Goal: Task Accomplishment & Management: Manage account settings

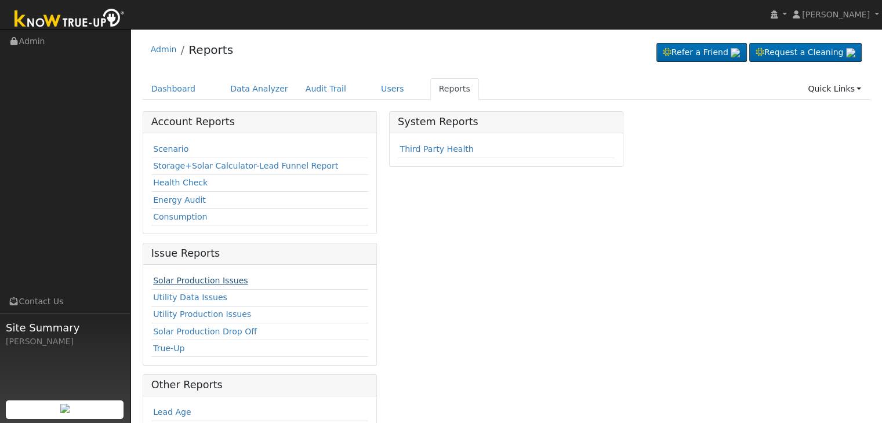
click at [204, 276] on link "Solar Production Issues" at bounding box center [200, 280] width 95 height 9
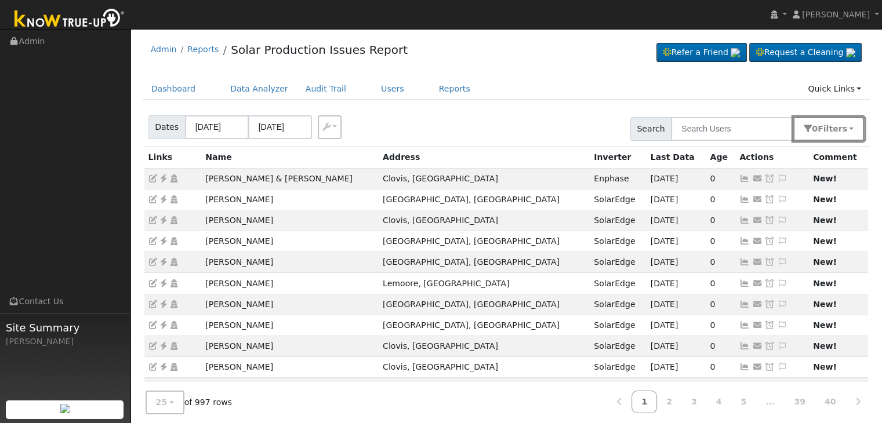
click at [845, 134] on button "0 Filter s" at bounding box center [829, 129] width 71 height 24
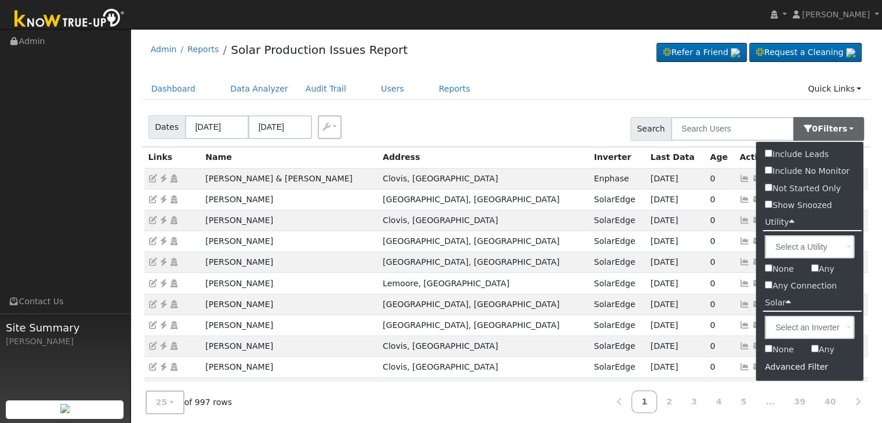
click at [799, 368] on div "Advanced Filter" at bounding box center [809, 367] width 107 height 18
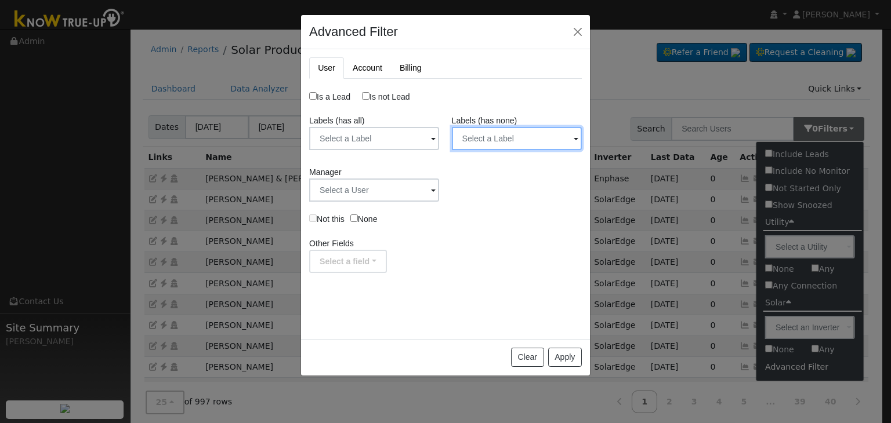
click at [526, 135] on input "text" at bounding box center [517, 138] width 130 height 23
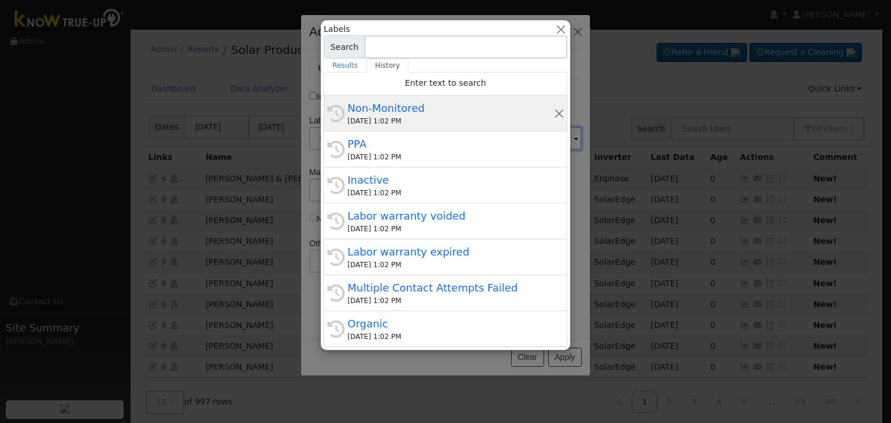
click at [440, 108] on div "Non-Monitored" at bounding box center [450, 108] width 207 height 16
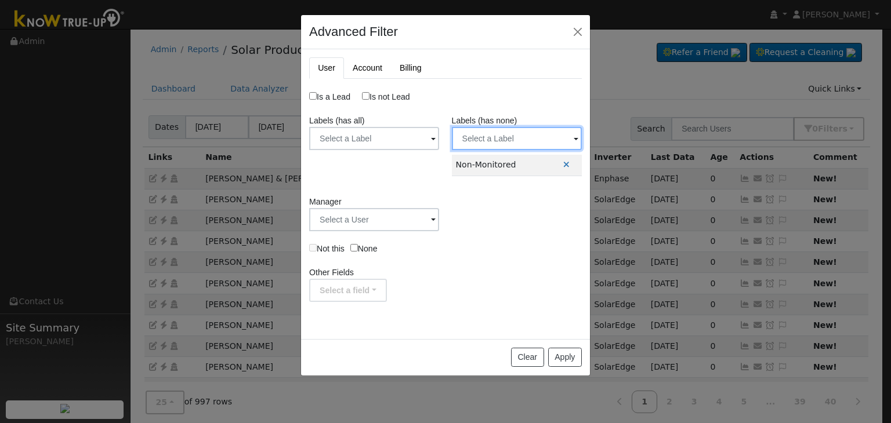
click at [501, 132] on input "text" at bounding box center [517, 138] width 130 height 23
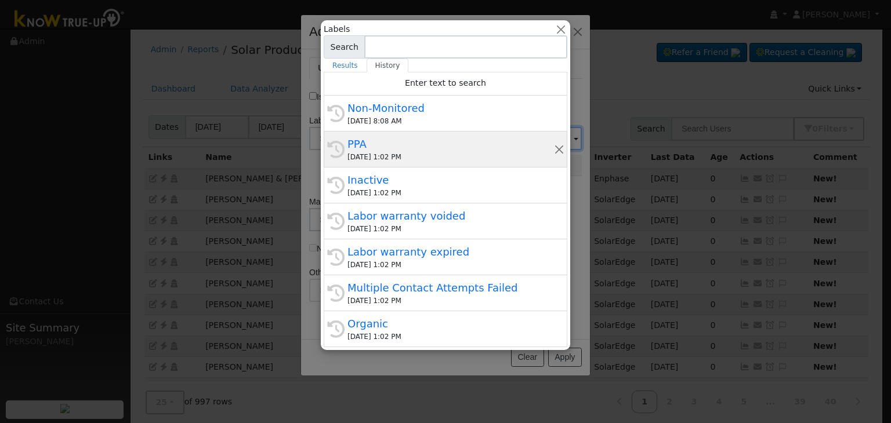
click at [431, 152] on div "09/18/2025 1:02 PM" at bounding box center [450, 157] width 207 height 10
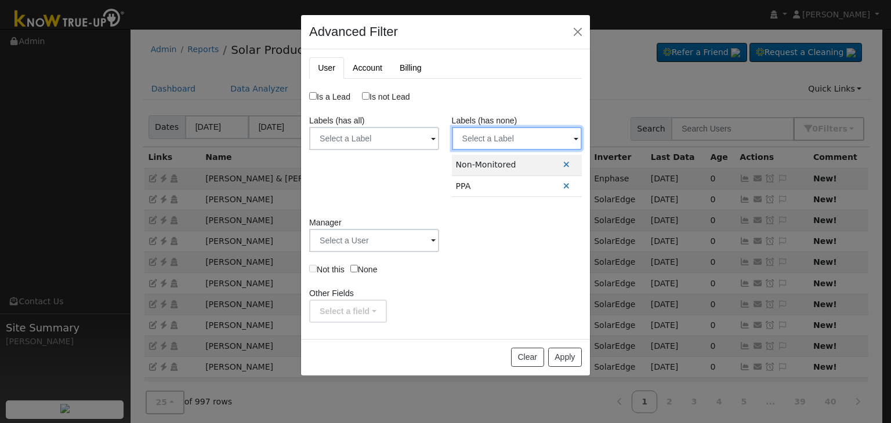
click at [503, 131] on input "text" at bounding box center [517, 138] width 130 height 23
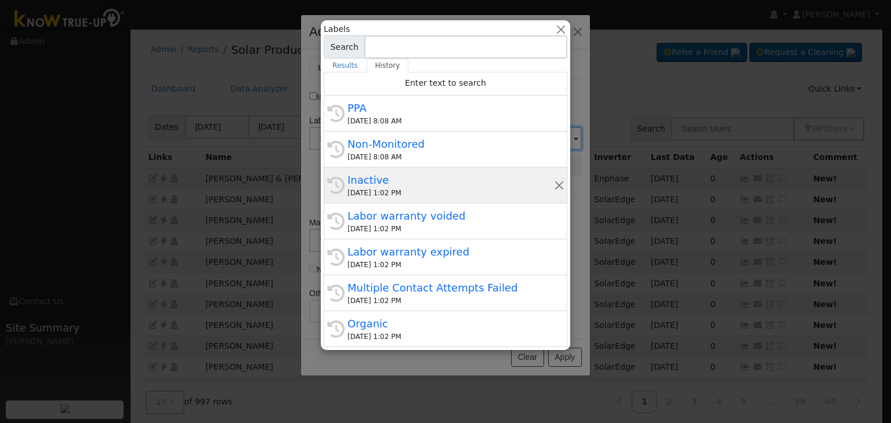
click at [436, 189] on div "09/18/2025 1:02 PM" at bounding box center [450, 193] width 207 height 10
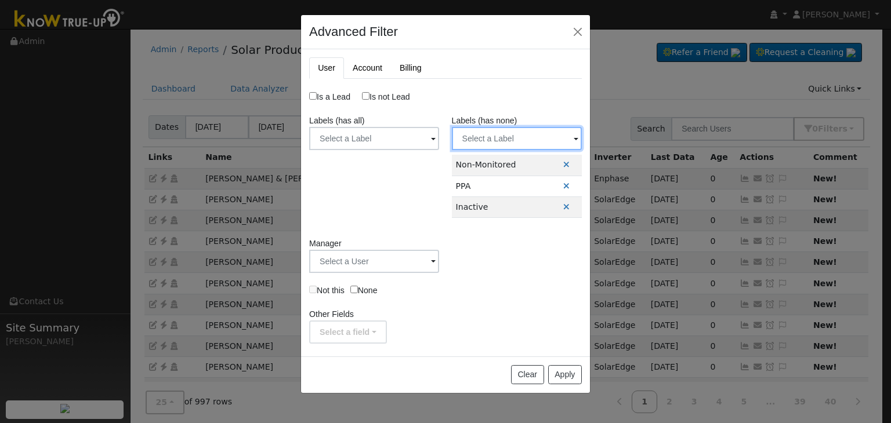
click at [503, 138] on input "text" at bounding box center [517, 138] width 130 height 23
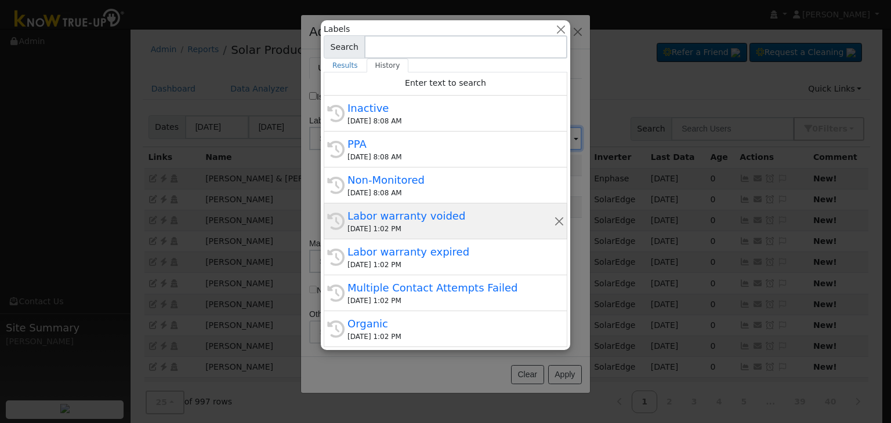
click at [413, 227] on div "09/18/2025 1:02 PM" at bounding box center [450, 229] width 207 height 10
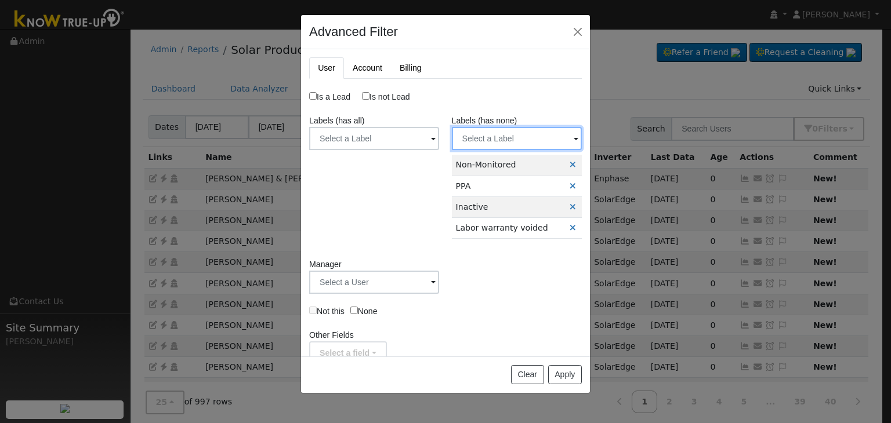
click at [495, 140] on input "text" at bounding box center [517, 138] width 130 height 23
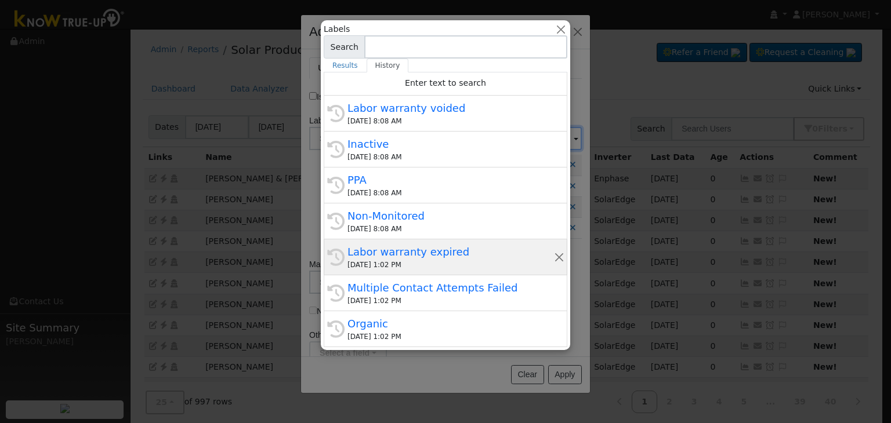
click at [415, 252] on div "Labor warranty expired" at bounding box center [450, 252] width 207 height 16
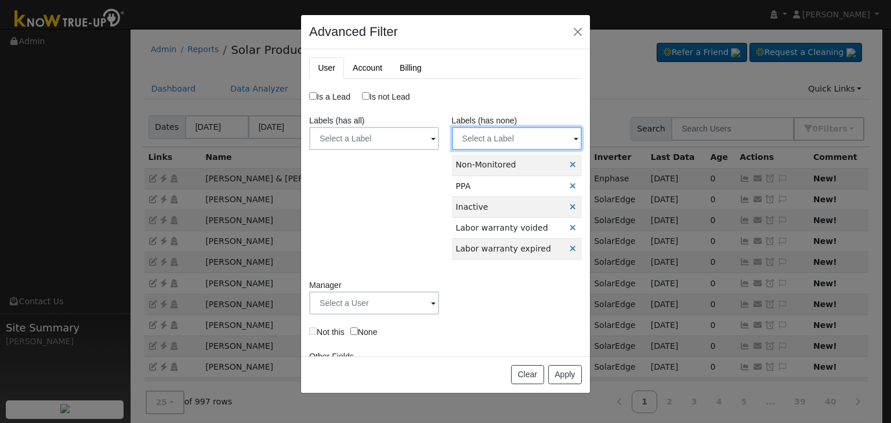
click at [493, 140] on input "text" at bounding box center [517, 138] width 130 height 23
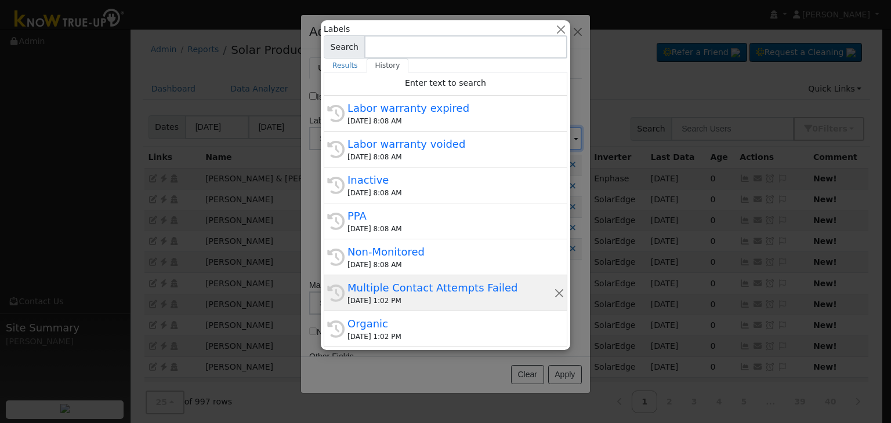
click at [393, 284] on div "Multiple Contact Attempts Failed" at bounding box center [450, 288] width 207 height 16
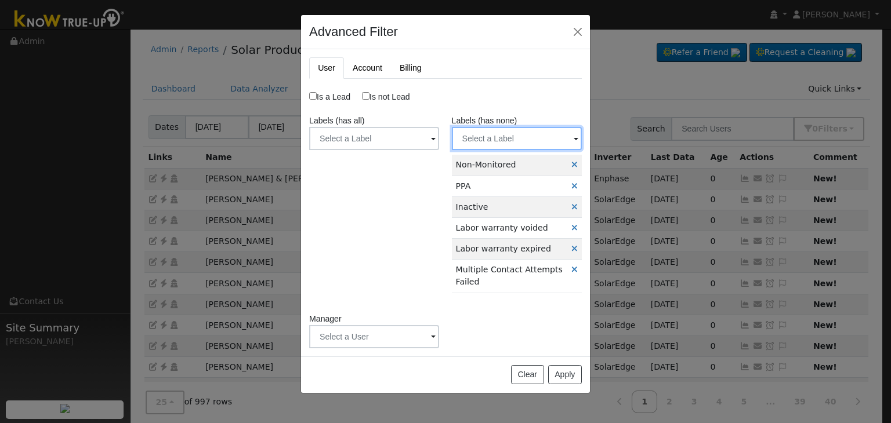
click at [493, 139] on input "text" at bounding box center [517, 138] width 130 height 23
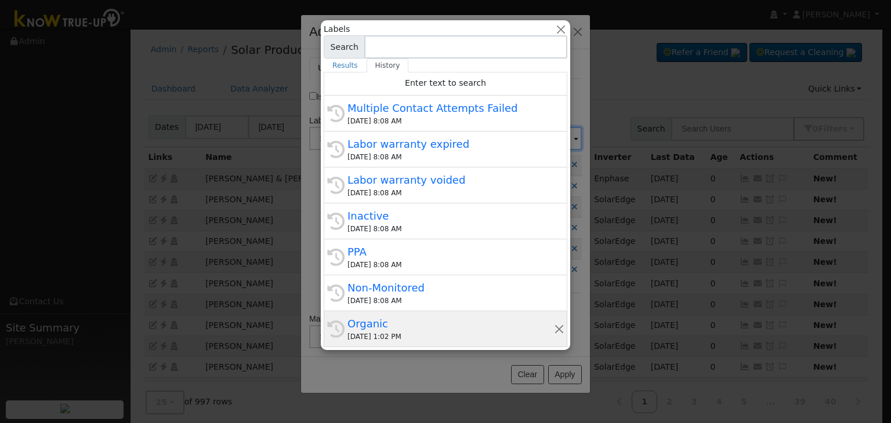
click at [388, 332] on div "09/18/2025 1:02 PM" at bounding box center [450, 337] width 207 height 10
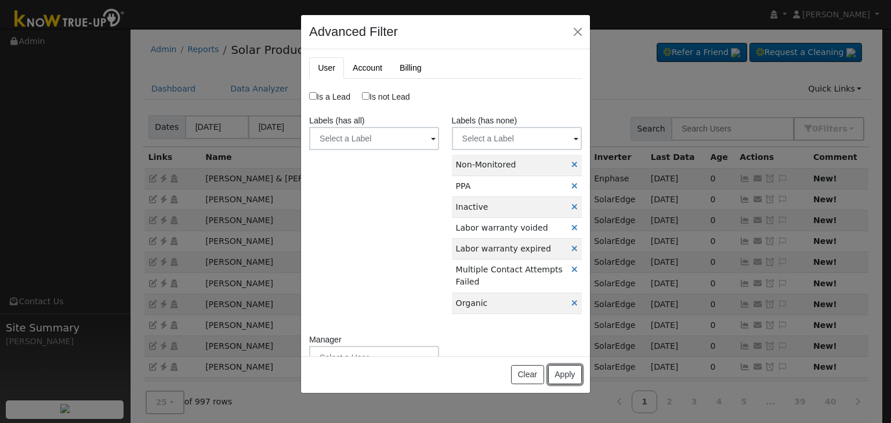
click at [564, 379] on button "Apply" at bounding box center [565, 375] width 34 height 20
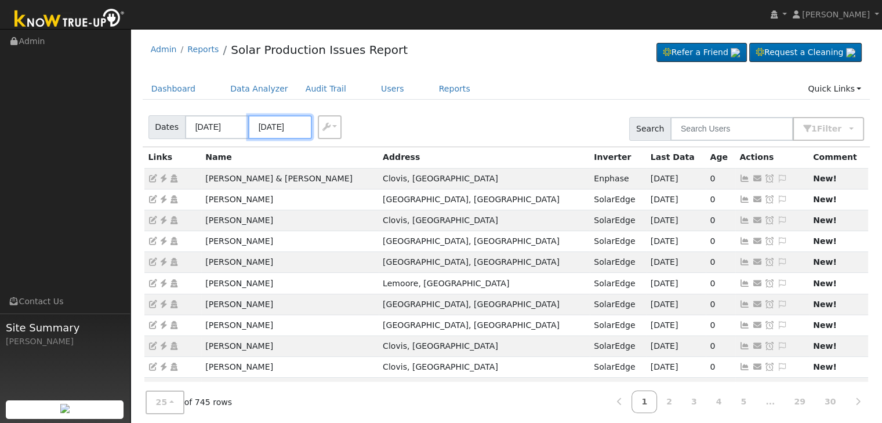
click at [281, 127] on input "09/18/2025" at bounding box center [280, 127] width 64 height 24
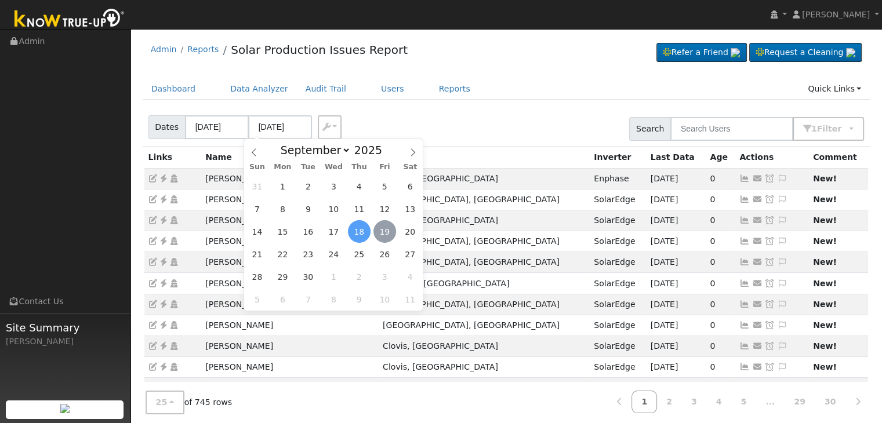
click at [386, 231] on span "19" at bounding box center [385, 231] width 23 height 23
type input "[DATE]"
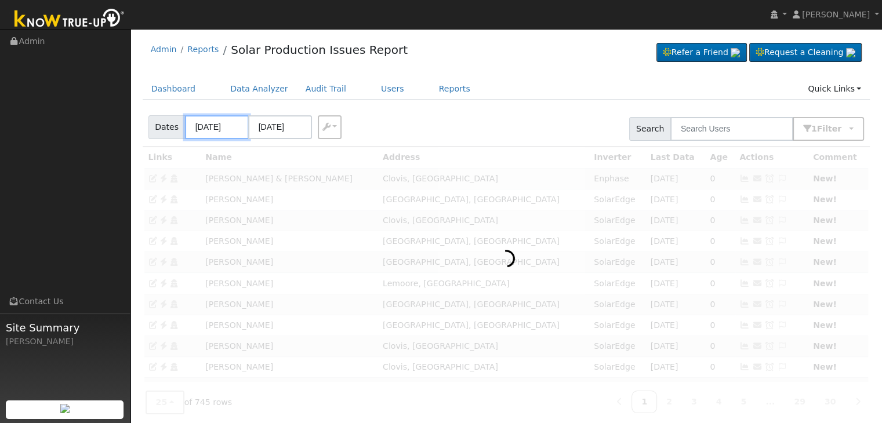
click at [222, 124] on input "09/15/2025" at bounding box center [217, 127] width 64 height 24
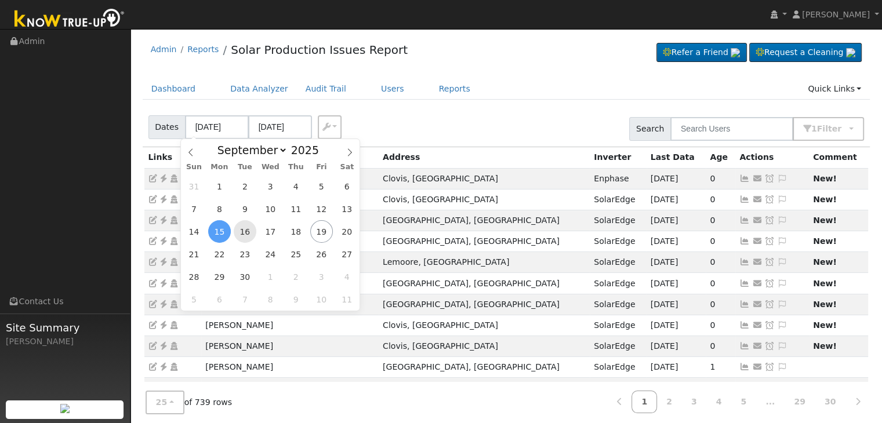
click at [252, 229] on span "16" at bounding box center [245, 231] width 23 height 23
type input "09/16/2025"
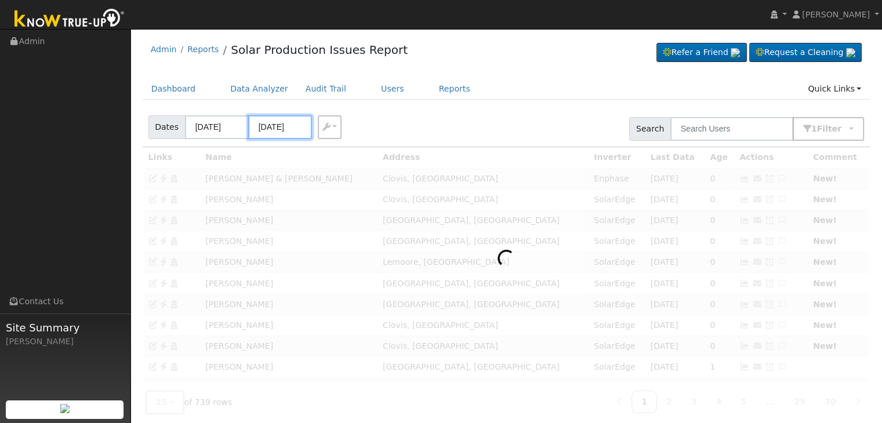
click at [269, 121] on input "09/20/2025" at bounding box center [280, 127] width 64 height 24
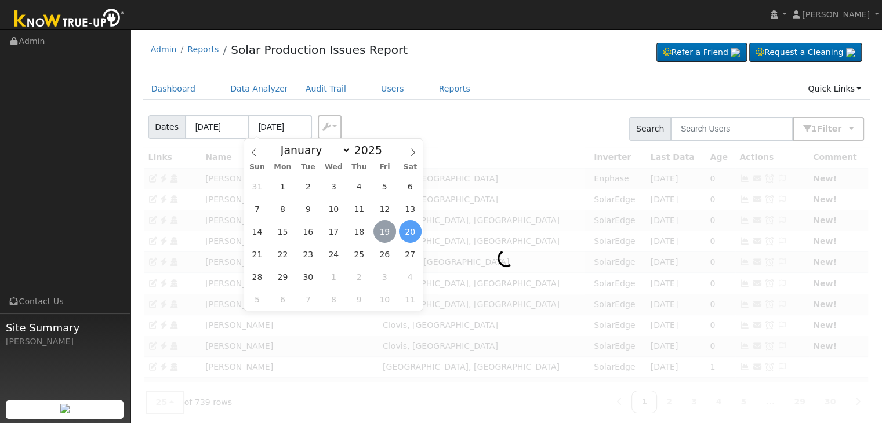
click at [388, 229] on span "19" at bounding box center [385, 231] width 23 height 23
type input "[DATE]"
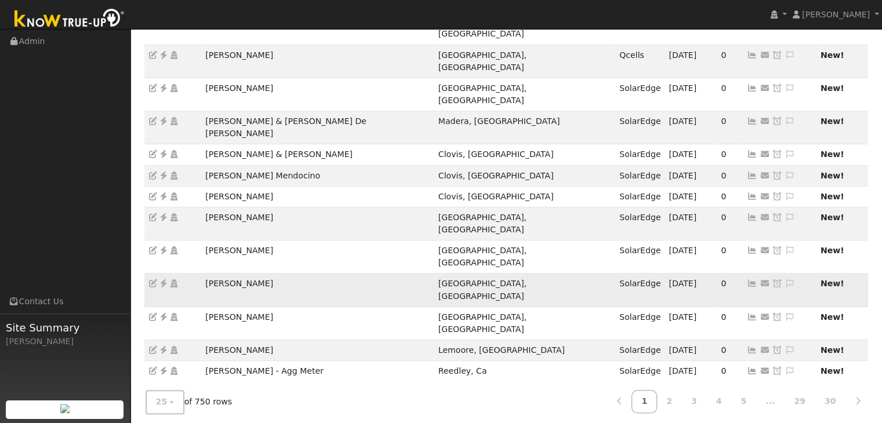
scroll to position [265, 0]
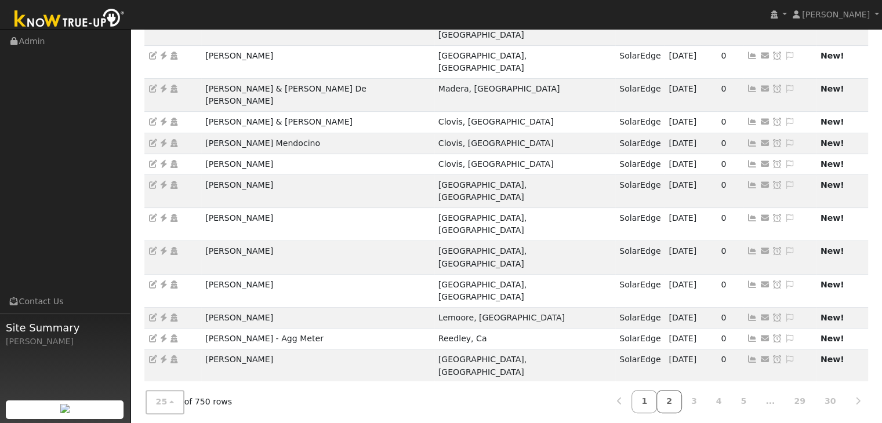
click at [682, 406] on link "2" at bounding box center [670, 402] width 26 height 23
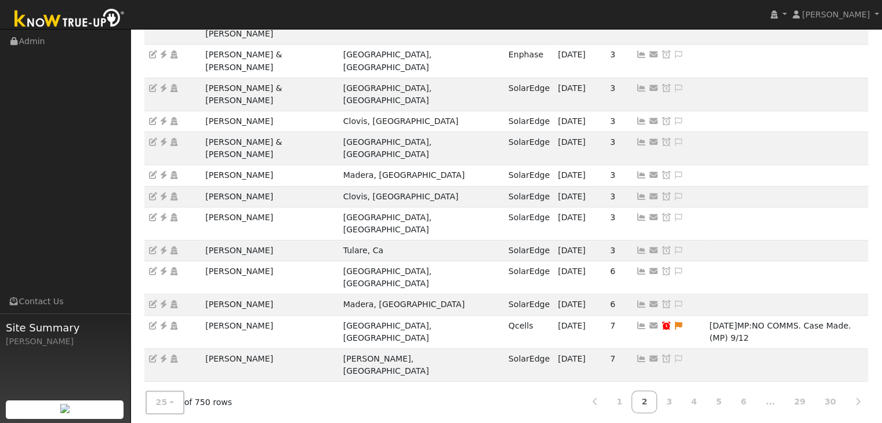
scroll to position [323, 0]
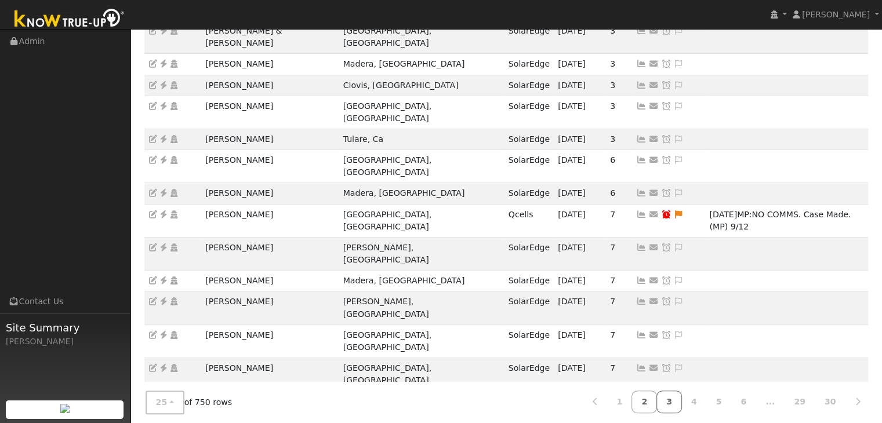
click at [678, 398] on link "3" at bounding box center [670, 402] width 26 height 23
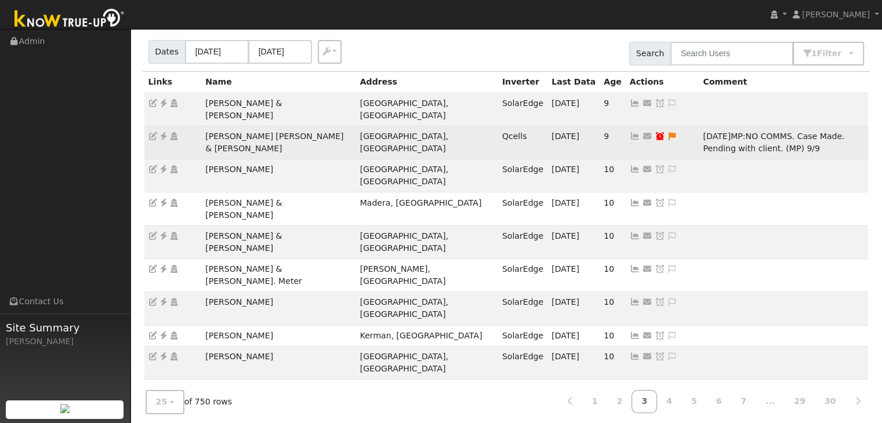
scroll to position [232, 0]
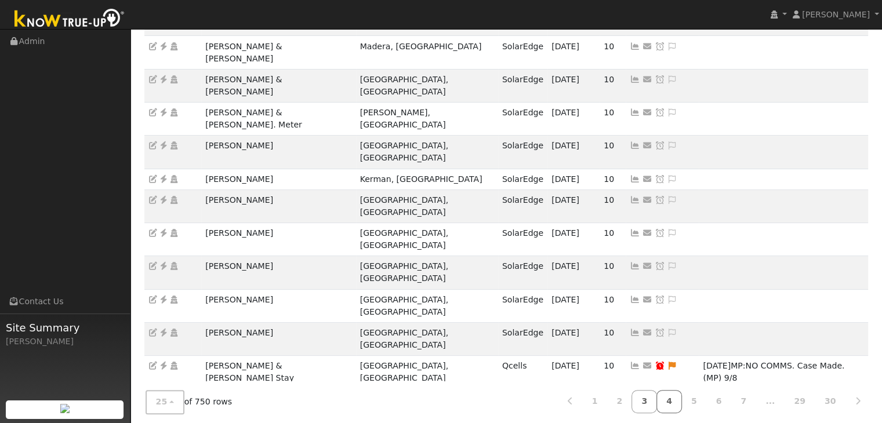
click at [682, 407] on link "4" at bounding box center [670, 402] width 26 height 23
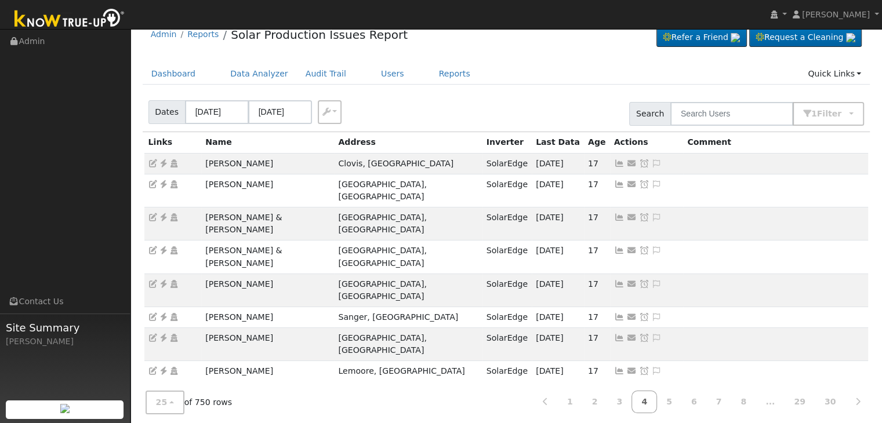
scroll to position [0, 0]
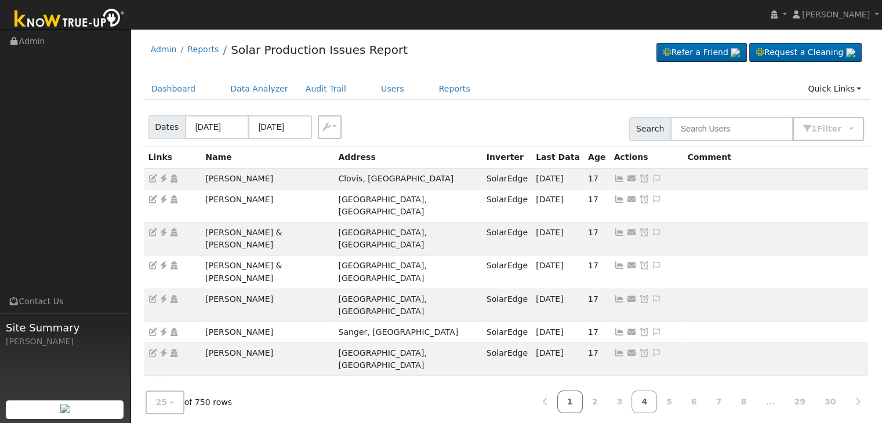
click at [583, 404] on link "1" at bounding box center [570, 402] width 26 height 23
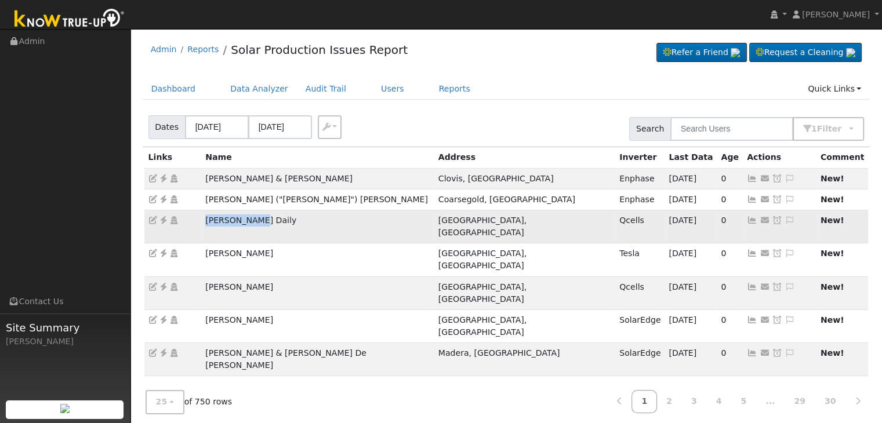
drag, startPoint x: 204, startPoint y: 218, endPoint x: 269, endPoint y: 220, distance: 65.0
click at [269, 220] on td "Dalton Daily" at bounding box center [317, 226] width 233 height 33
copy td "Dalton Daily"
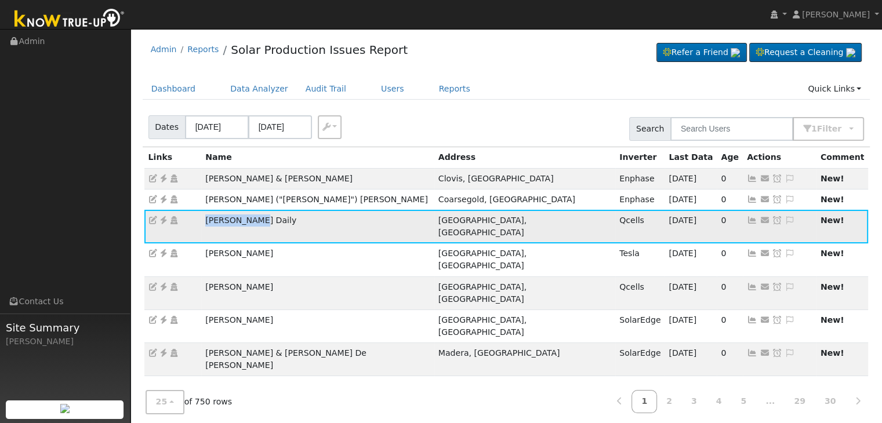
click at [161, 221] on icon at bounding box center [163, 220] width 10 height 8
drag, startPoint x: 202, startPoint y: 260, endPoint x: 295, endPoint y: 256, distance: 92.9
click at [292, 277] on td "Jonathan Yniguez" at bounding box center [317, 293] width 233 height 33
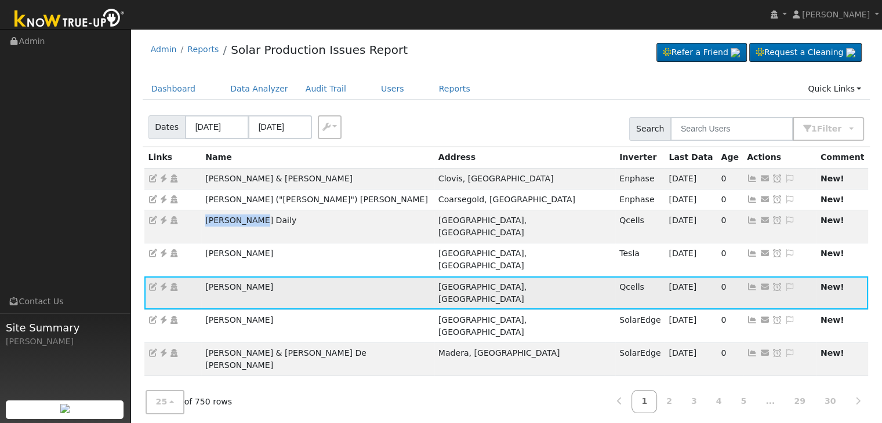
copy td "Jonathan Yniguez"
click at [785, 283] on icon at bounding box center [790, 287] width 10 height 8
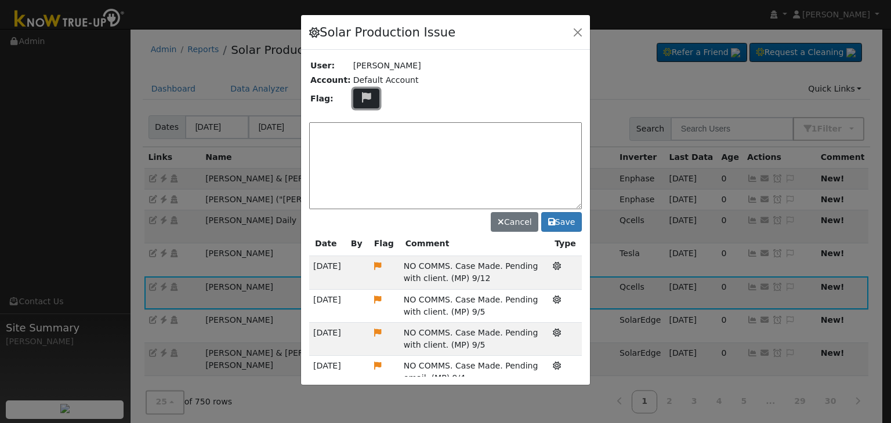
click at [360, 101] on icon at bounding box center [366, 97] width 13 height 10
click at [434, 152] on textarea at bounding box center [445, 165] width 273 height 87
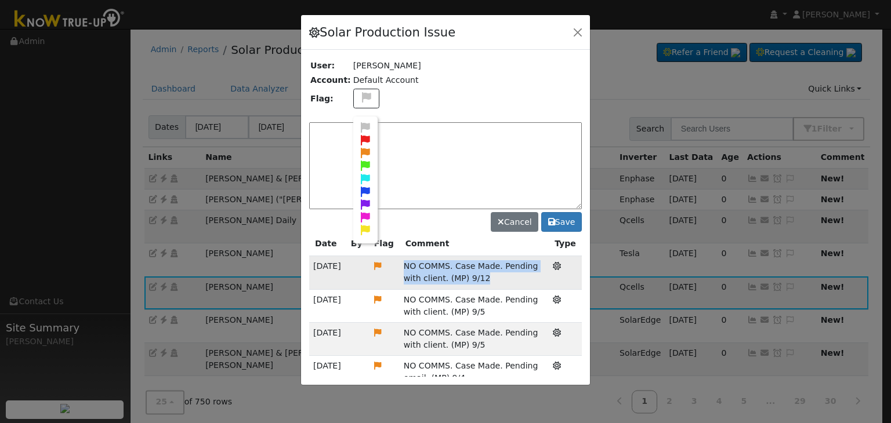
drag, startPoint x: 401, startPoint y: 265, endPoint x: 487, endPoint y: 279, distance: 87.1
click at [486, 283] on td "NO COMMS. Case Made. Pending with client. (MP) 9/12" at bounding box center [474, 272] width 149 height 33
click at [487, 279] on td "NO COMMS. Case Made. Pending with client. (MP) 9/12" at bounding box center [474, 272] width 149 height 33
copy span "NO COMMS. Case Made. Pending with client. (MP) 9/12"
click at [363, 150] on icon at bounding box center [365, 153] width 13 height 10
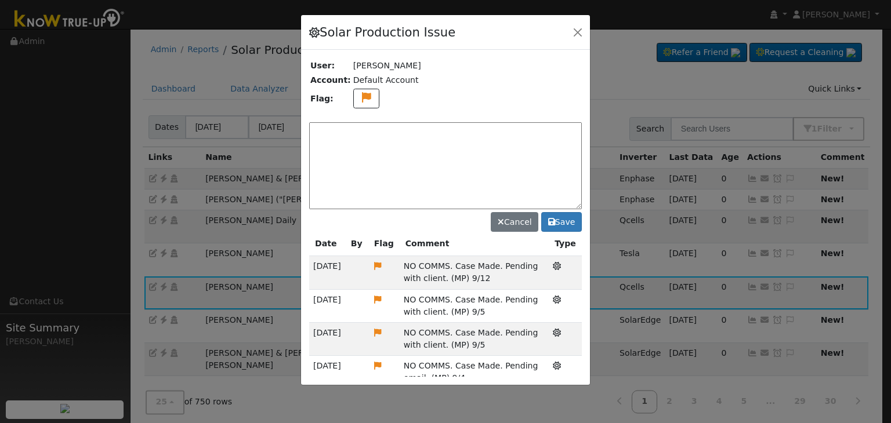
click at [372, 142] on textarea at bounding box center [445, 165] width 273 height 87
paste textarea "NO COMMS. Case Made. Pending with client. (MP) 9/12"
drag, startPoint x: 517, startPoint y: 129, endPoint x: 451, endPoint y: 128, distance: 66.7
click at [452, 128] on textarea "NO COMMS. Case Made. Pending with client. (MP) 9/12" at bounding box center [445, 165] width 273 height 87
click at [468, 151] on textarea "NO COMMS. Case Made. Pending with client. (MP) 9/12" at bounding box center [445, 165] width 273 height 87
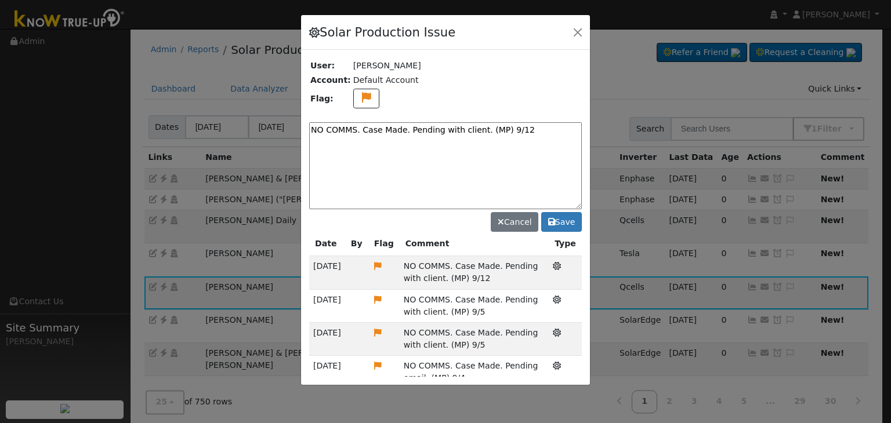
drag, startPoint x: 434, startPoint y: 131, endPoint x: 518, endPoint y: 131, distance: 84.1
click at [518, 131] on textarea "NO COMMS. Case Made. Pending with client. (MP) 9/12" at bounding box center [445, 165] width 273 height 87
type textarea "NO COMMS. Case Made. Pending service (MP) 9/19"
click at [553, 218] on icon at bounding box center [551, 222] width 7 height 8
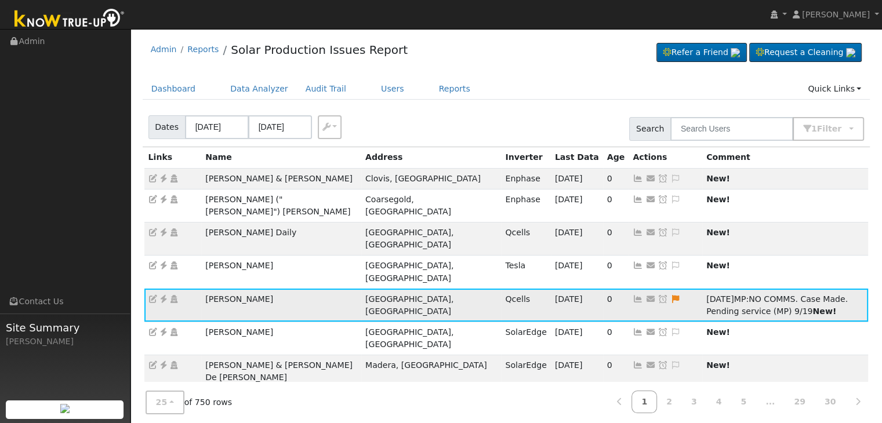
click at [658, 295] on icon at bounding box center [663, 299] width 10 height 8
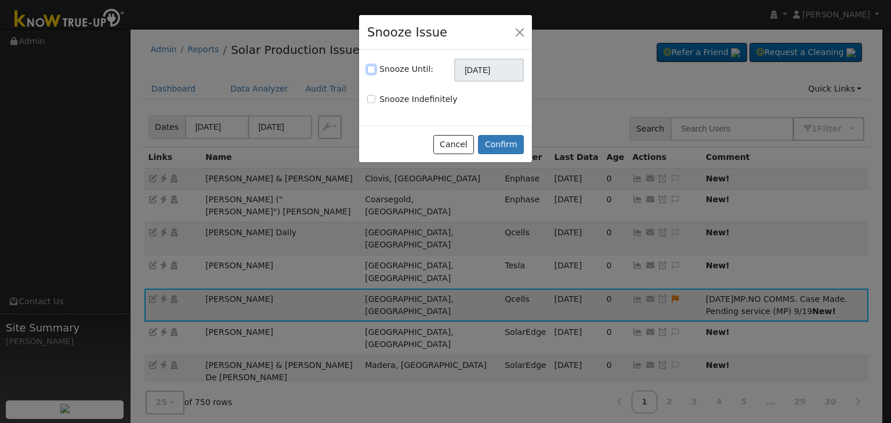
click at [368, 70] on input "Snooze Until:" at bounding box center [371, 70] width 8 height 8
checkbox input "true"
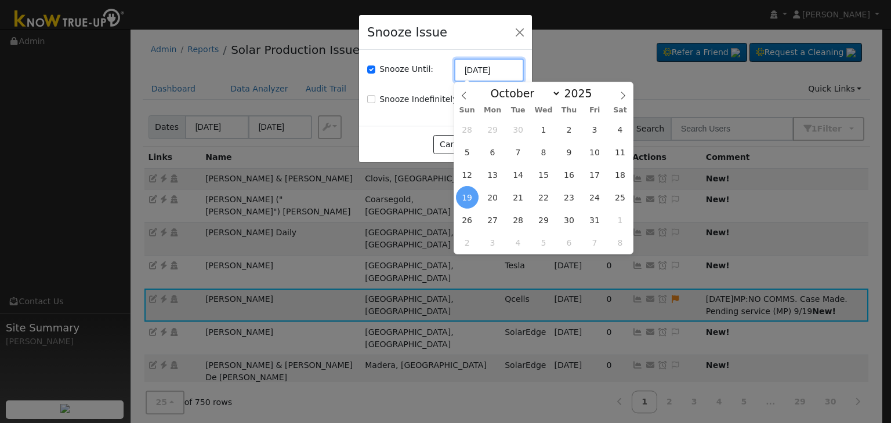
click at [466, 71] on input "10/19/2025" at bounding box center [489, 70] width 70 height 23
click at [465, 92] on icon at bounding box center [464, 96] width 8 height 8
select select "8"
click at [599, 201] on span "26" at bounding box center [594, 197] width 23 height 23
type input "09/26/2025"
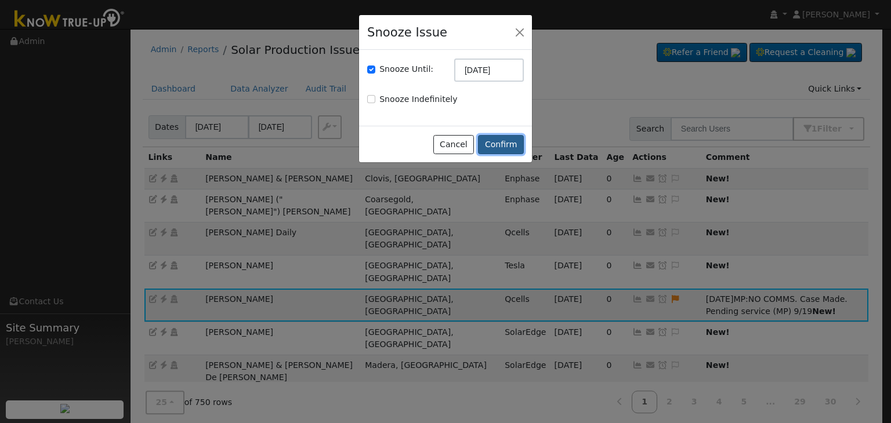
click at [507, 151] on button "Confirm" at bounding box center [501, 145] width 46 height 20
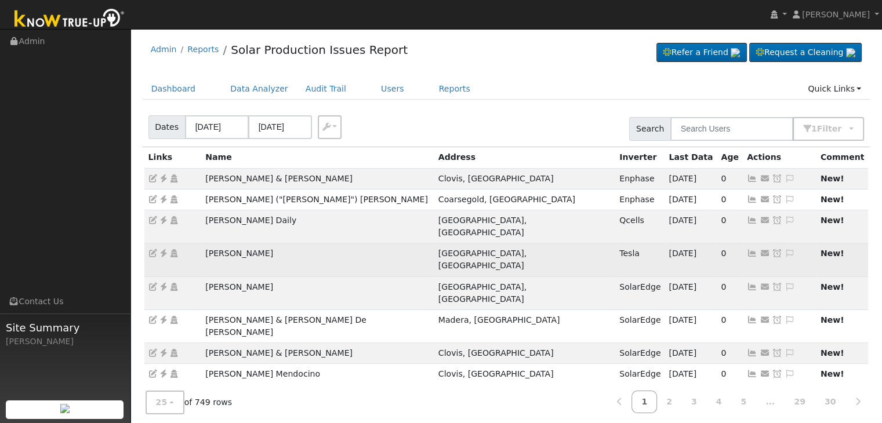
drag, startPoint x: 224, startPoint y: 240, endPoint x: 285, endPoint y: 237, distance: 61.6
click at [279, 244] on td "Monica Gonzalez" at bounding box center [317, 260] width 233 height 33
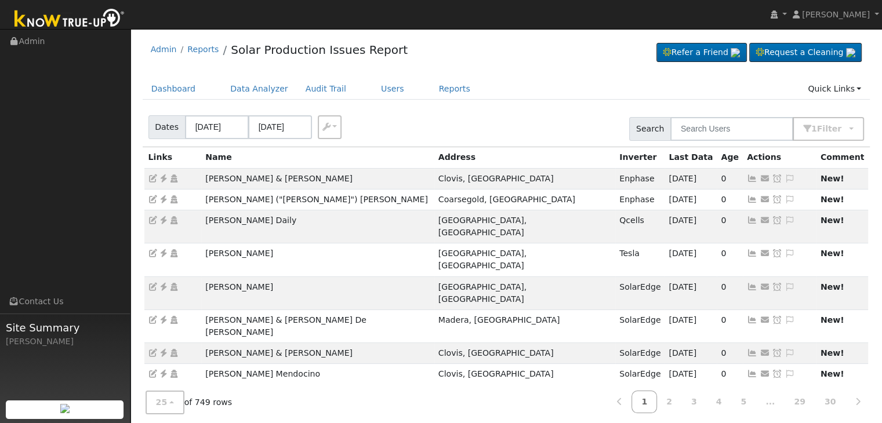
copy td "Monica Gonzalez"
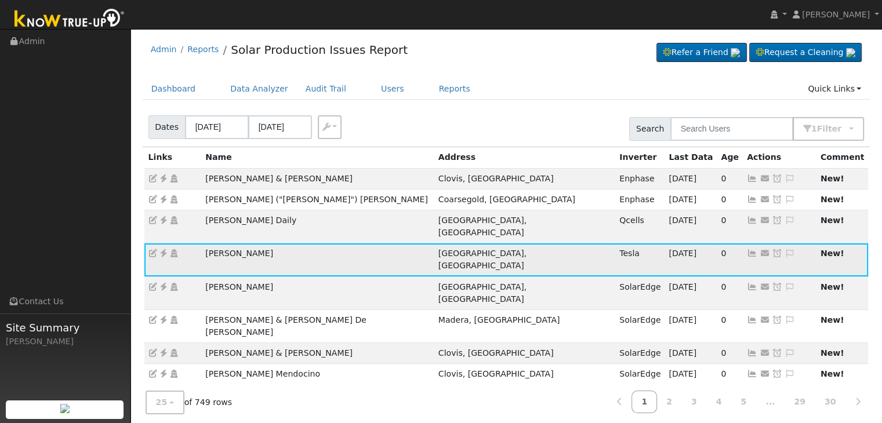
click at [163, 249] on icon at bounding box center [163, 253] width 10 height 8
click at [785, 249] on icon at bounding box center [790, 253] width 10 height 8
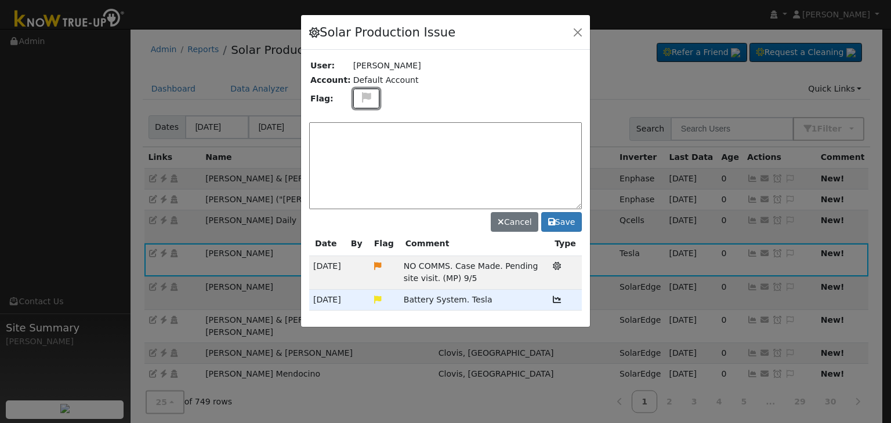
click at [364, 93] on icon at bounding box center [366, 97] width 13 height 10
click at [359, 148] on icon at bounding box center [365, 153] width 13 height 10
drag, startPoint x: 406, startPoint y: 263, endPoint x: 457, endPoint y: 281, distance: 54.1
click at [457, 281] on td "NO COMMS. Case Made. Pending site visit. (MP) 9/5" at bounding box center [474, 272] width 149 height 33
copy span "NO COMMS. Case Made. Pending site visit. (MP) 9/5"
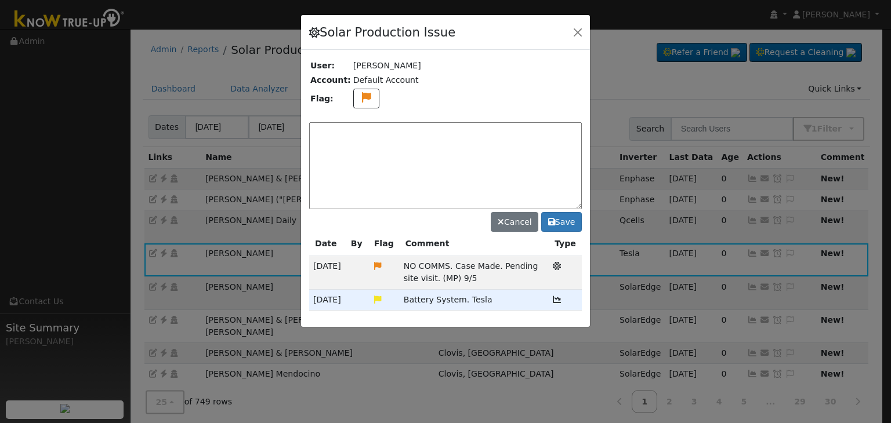
click at [353, 141] on textarea at bounding box center [445, 165] width 273 height 87
paste textarea "NO COMMS. Case Made. Pending site visit. (MP) 9/5"
type textarea "NO COMMS. Case Made. Pending service. (MP) 9/19"
click at [560, 219] on button "Save" at bounding box center [561, 222] width 41 height 20
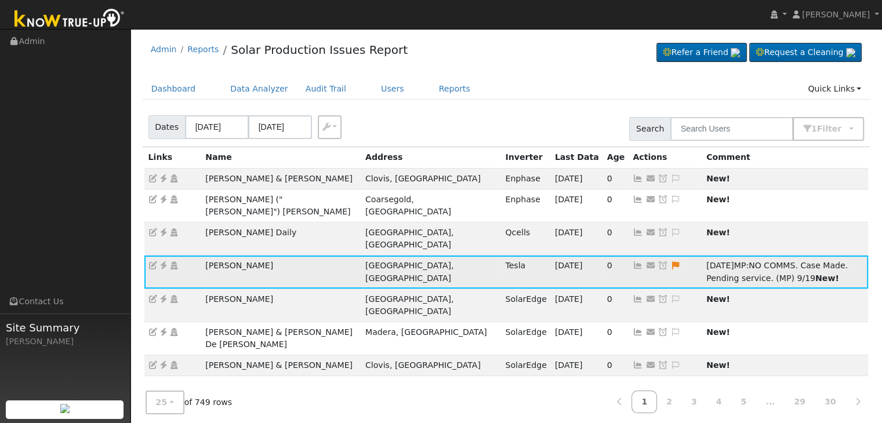
click at [658, 262] on icon at bounding box center [663, 266] width 10 height 8
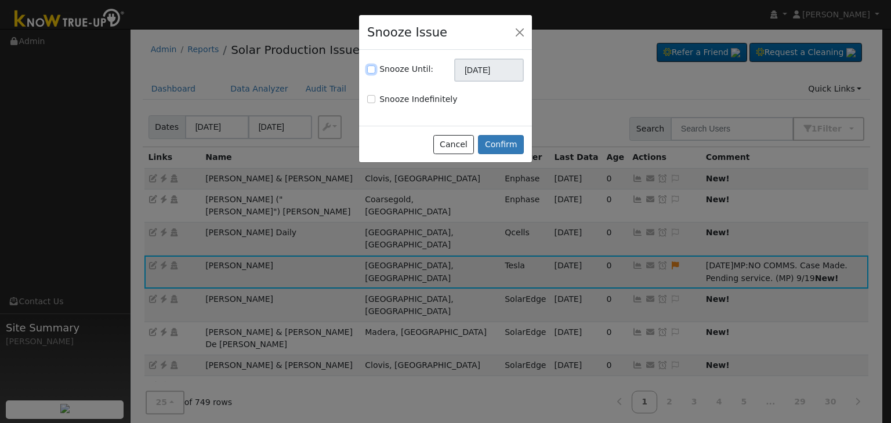
click at [370, 68] on input "Snooze Until:" at bounding box center [371, 70] width 8 height 8
checkbox input "true"
click at [492, 68] on input "10/19/2025" at bounding box center [489, 70] width 70 height 23
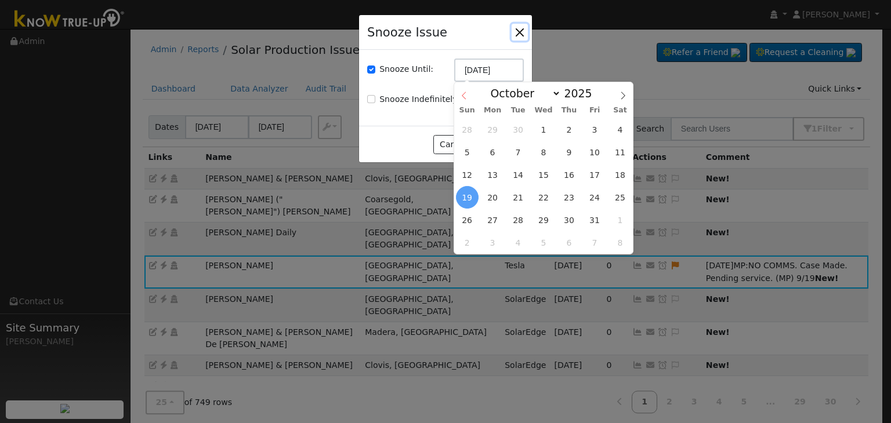
click at [459, 97] on span at bounding box center [464, 92] width 20 height 20
select select "8"
click at [594, 193] on span "26" at bounding box center [594, 197] width 23 height 23
type input "09/26/2025"
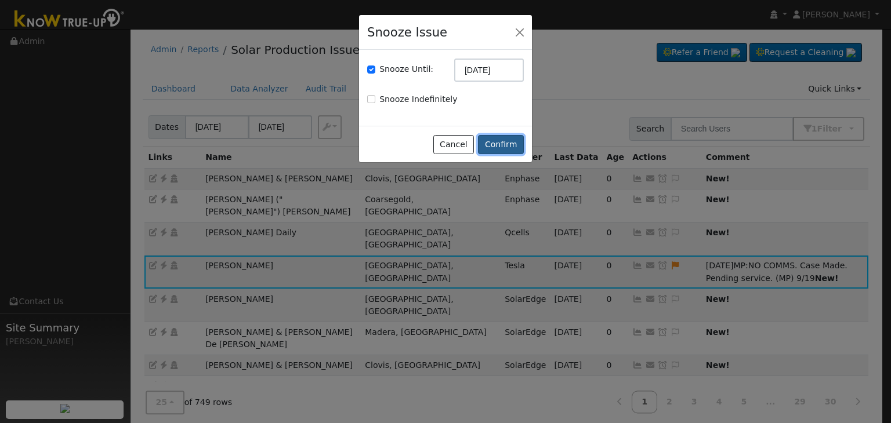
click at [499, 143] on button "Confirm" at bounding box center [501, 145] width 46 height 20
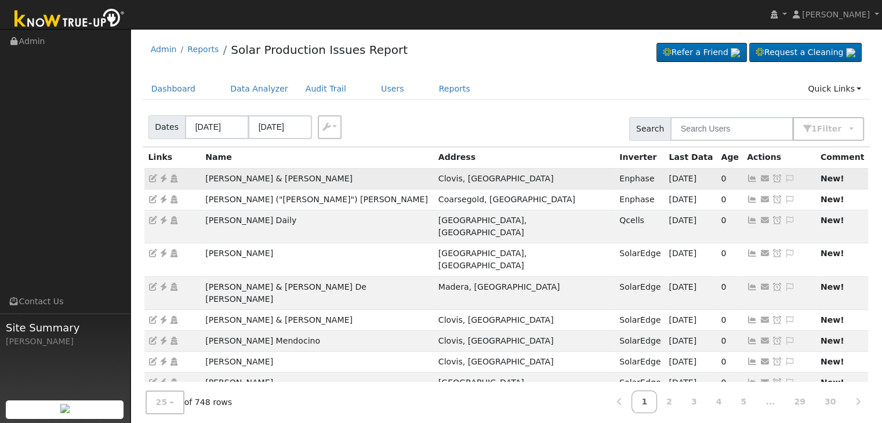
click at [205, 171] on td "Syndi & William Day" at bounding box center [317, 178] width 233 height 21
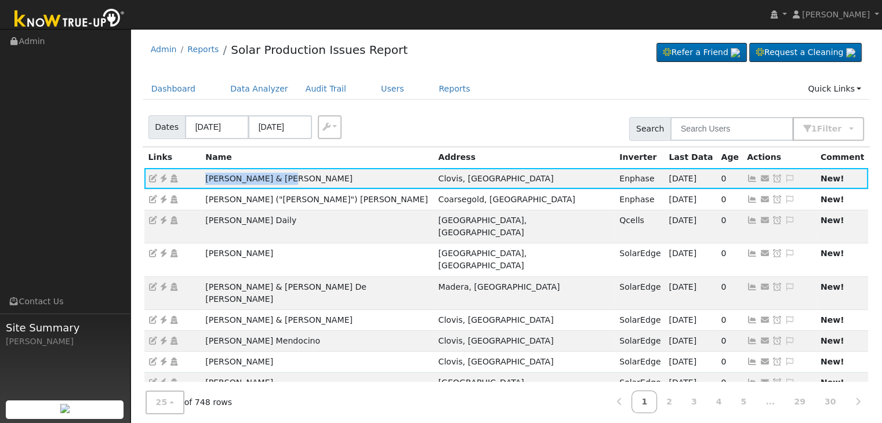
drag, startPoint x: 200, startPoint y: 173, endPoint x: 300, endPoint y: 164, distance: 100.7
click at [304, 177] on tr "Syndi & William Day Clovis, CA Enphase 09/18/25 0 Send Email... Copy a Link Res…" at bounding box center [506, 178] width 725 height 21
copy tr "Syndi & William Day"
click at [785, 176] on icon at bounding box center [790, 179] width 10 height 8
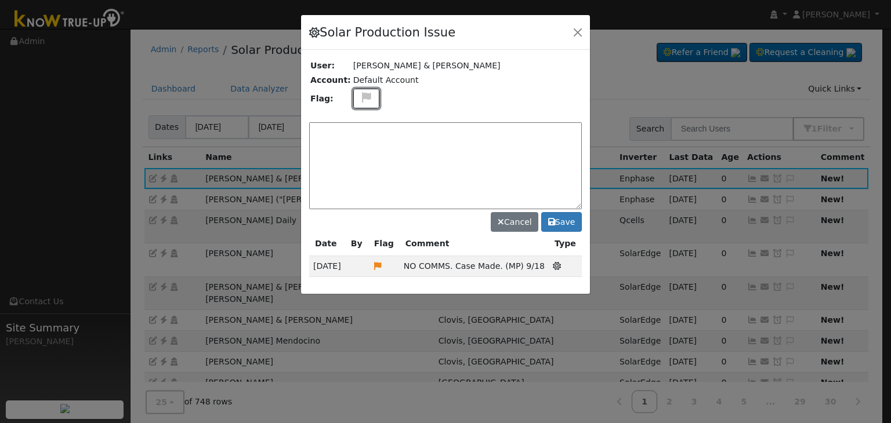
click at [365, 95] on icon at bounding box center [366, 97] width 13 height 10
click at [359, 154] on icon at bounding box center [365, 153] width 13 height 10
drag, startPoint x: 405, startPoint y: 263, endPoint x: 538, endPoint y: 262, distance: 133.4
click at [538, 262] on td "NO COMMS. Case Made. (MP) 9/18" at bounding box center [474, 266] width 149 height 21
copy span "NO COMMS. Case Made. (MP) 9/18"
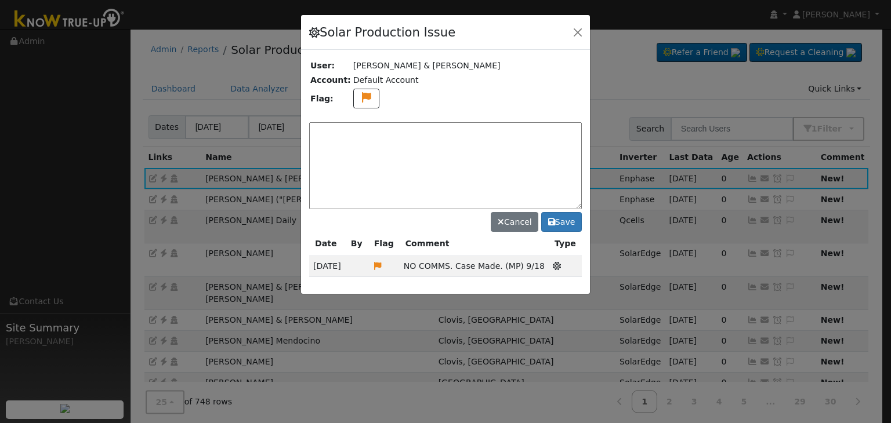
click at [363, 126] on textarea at bounding box center [445, 165] width 273 height 87
paste textarea "NO COMMS. Case Made. (MP) 9/18"
type textarea "NO COMMS. Case Made. (MP) 9/19"
click at [560, 219] on button "Save" at bounding box center [561, 222] width 41 height 20
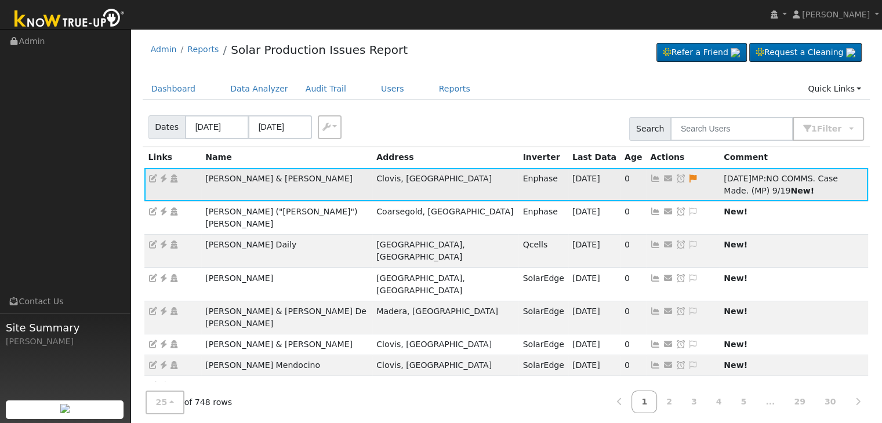
click at [676, 179] on icon at bounding box center [681, 179] width 10 height 8
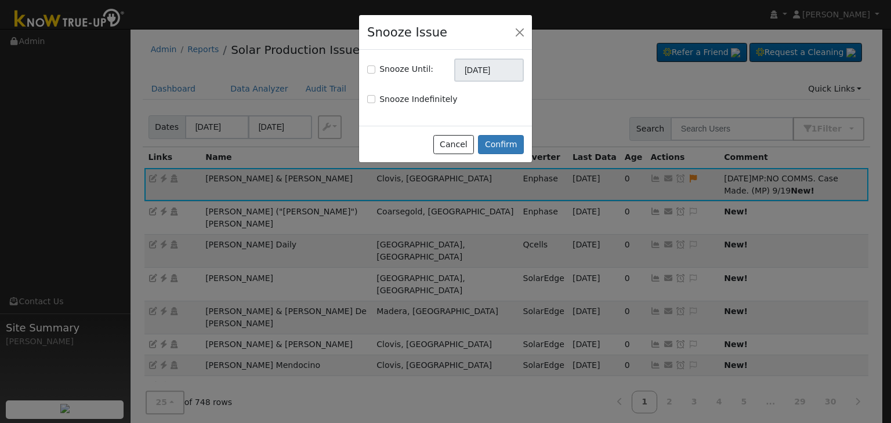
click at [367, 63] on div "Snooze Until: 10/19/2025" at bounding box center [445, 70] width 169 height 23
click at [372, 70] on input "Snooze Until:" at bounding box center [371, 70] width 8 height 8
checkbox input "true"
click at [496, 72] on input "10/19/2025" at bounding box center [489, 70] width 70 height 23
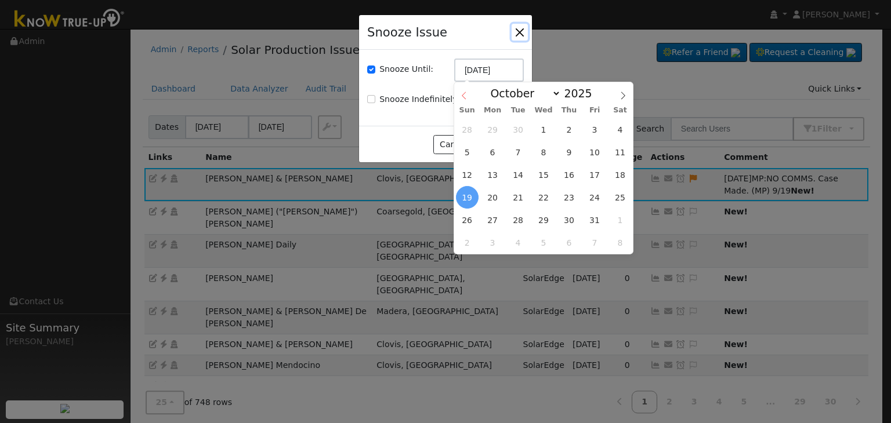
click at [463, 95] on icon at bounding box center [464, 96] width 8 height 8
select select "8"
click at [592, 195] on span "26" at bounding box center [594, 197] width 23 height 23
type input "09/26/2025"
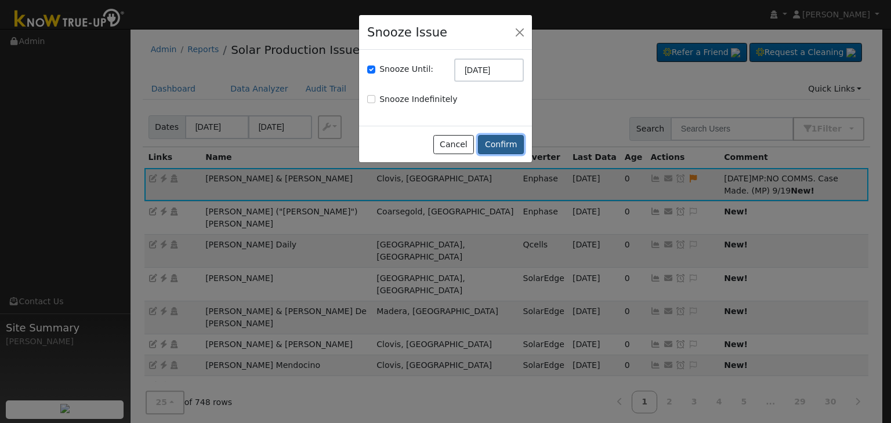
click at [504, 144] on button "Confirm" at bounding box center [501, 145] width 46 height 20
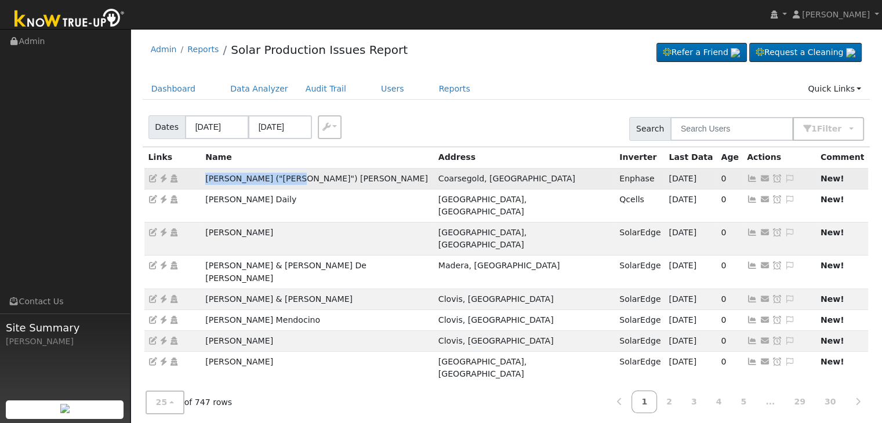
drag, startPoint x: 203, startPoint y: 177, endPoint x: 307, endPoint y: 172, distance: 104.5
click at [307, 172] on td "Marie ("Chris") Lewis" at bounding box center [317, 178] width 233 height 21
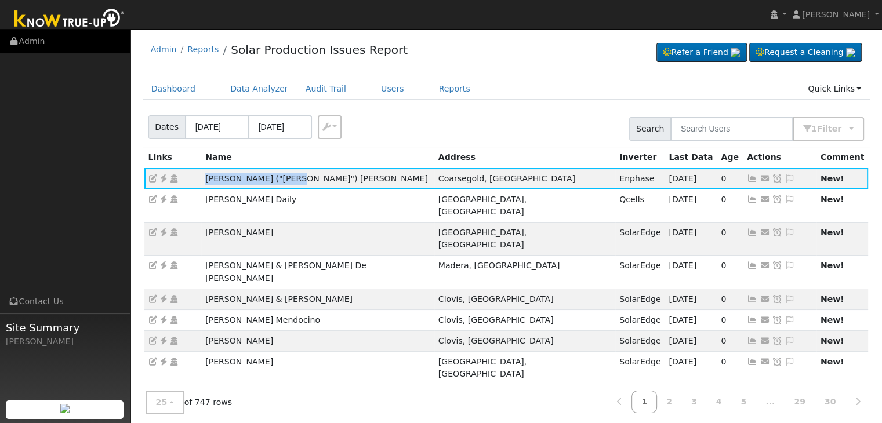
copy td "Marie ("Chris") Lewis"
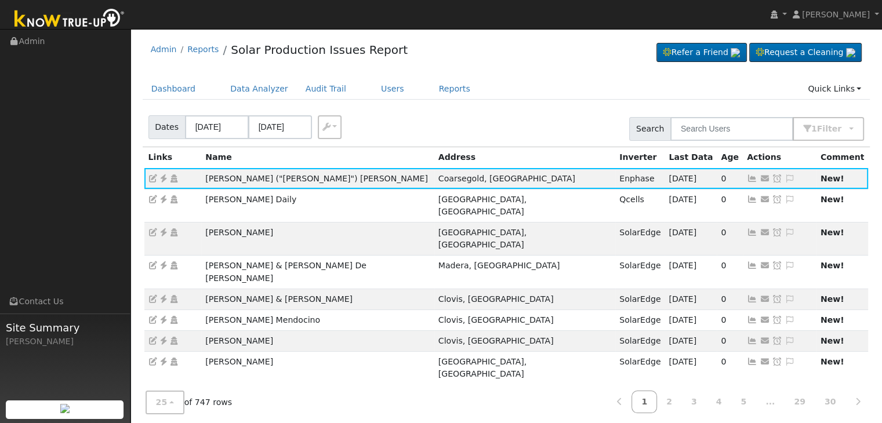
click at [527, 60] on div "Admin Reports Solar Production Issues Report Refer a Friend Request a Cleaning" at bounding box center [507, 52] width 728 height 35
click at [160, 175] on icon at bounding box center [163, 179] width 10 height 8
click at [785, 177] on icon at bounding box center [790, 179] width 10 height 8
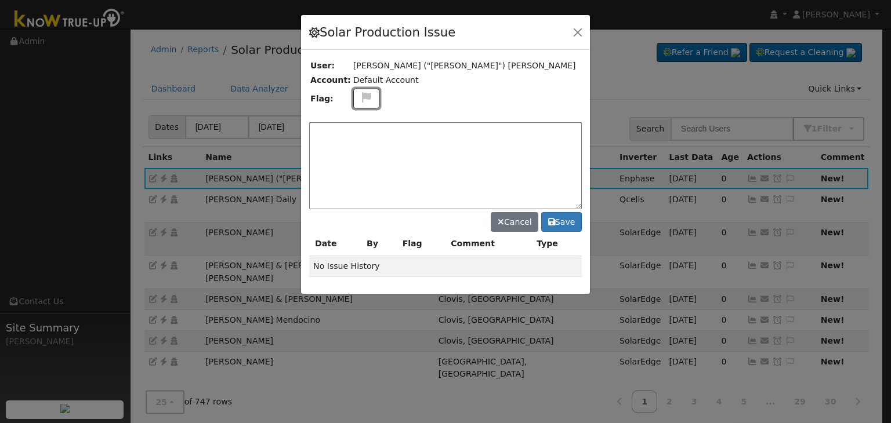
click at [360, 98] on icon at bounding box center [366, 97] width 13 height 10
click at [359, 123] on icon at bounding box center [365, 127] width 13 height 10
click at [352, 130] on textarea at bounding box center [445, 165] width 273 height 87
type textarea "NO ISSUES. (MP) 9/19"
click at [565, 223] on button "Save" at bounding box center [561, 222] width 41 height 20
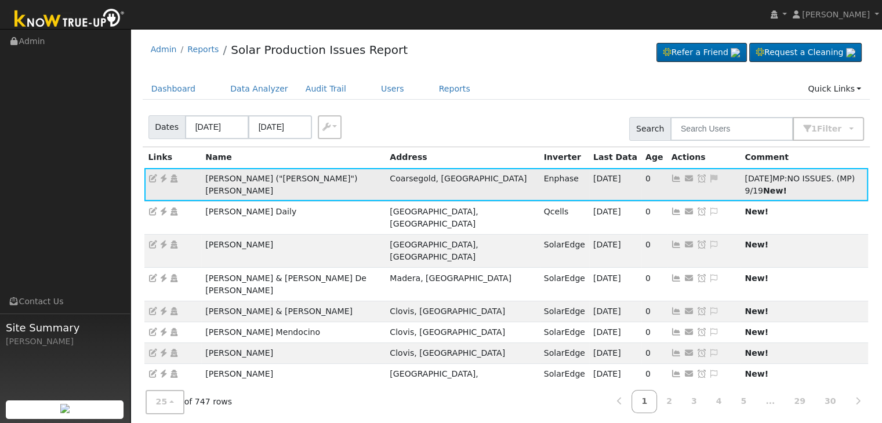
click at [697, 175] on icon at bounding box center [702, 179] width 10 height 8
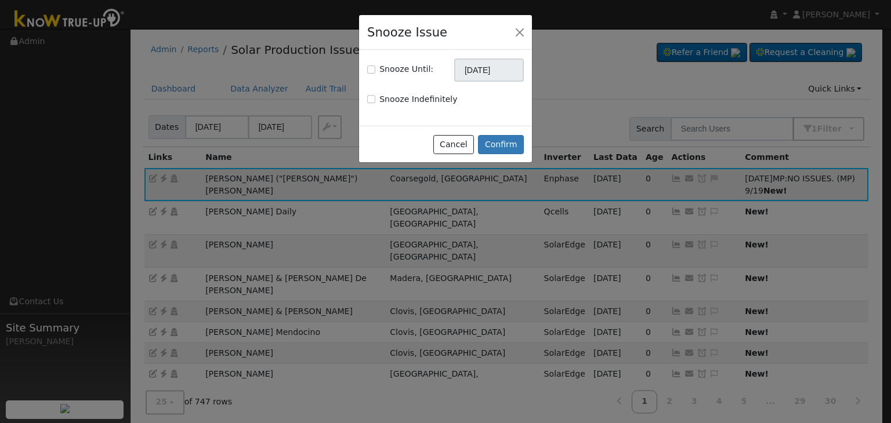
click at [369, 64] on div "Snooze Until:" at bounding box center [400, 69] width 66 height 12
click at [371, 68] on input "Snooze Until:" at bounding box center [371, 70] width 8 height 8
checkbox input "true"
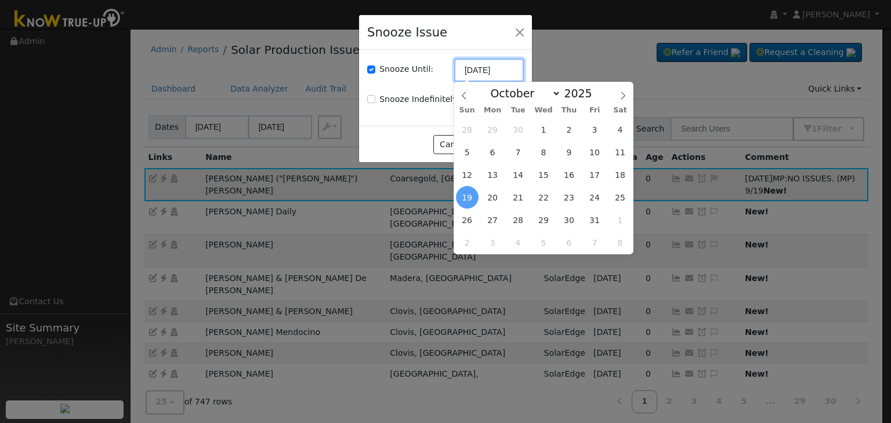
click at [502, 77] on input "10/19/2025" at bounding box center [489, 70] width 70 height 23
click at [463, 93] on icon at bounding box center [464, 96] width 8 height 8
select select "8"
click at [594, 190] on span "26" at bounding box center [594, 197] width 23 height 23
type input "09/26/2025"
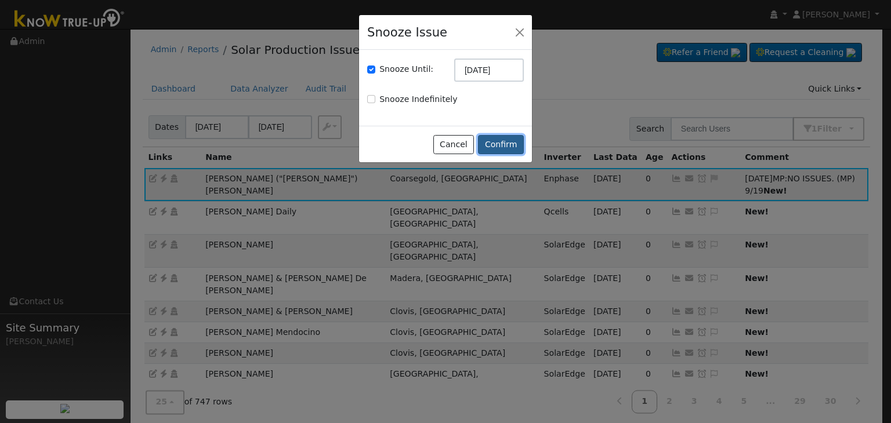
click at [498, 144] on button "Confirm" at bounding box center [501, 145] width 46 height 20
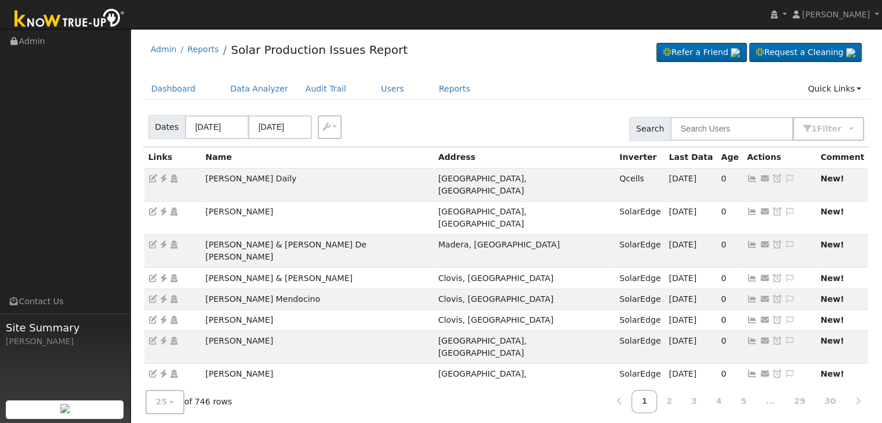
click at [476, 96] on ul "Dashboard Data Analyzer Audit Trail Users Reports Quick Links Quick Add Quick C…" at bounding box center [507, 88] width 728 height 21
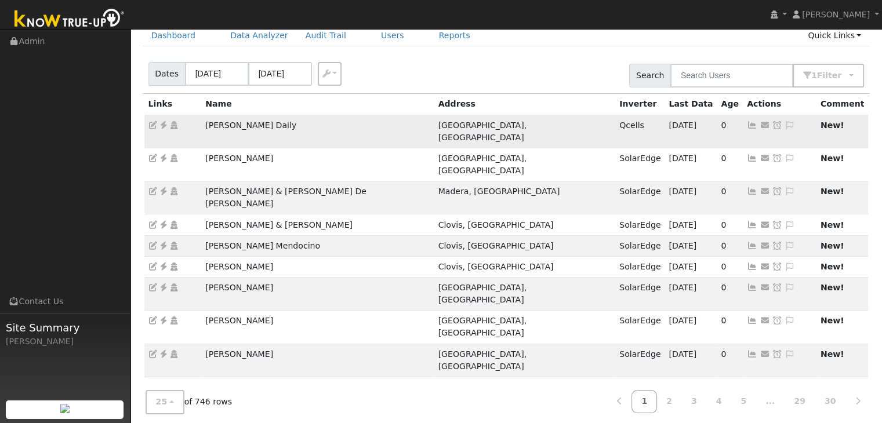
scroll to position [58, 0]
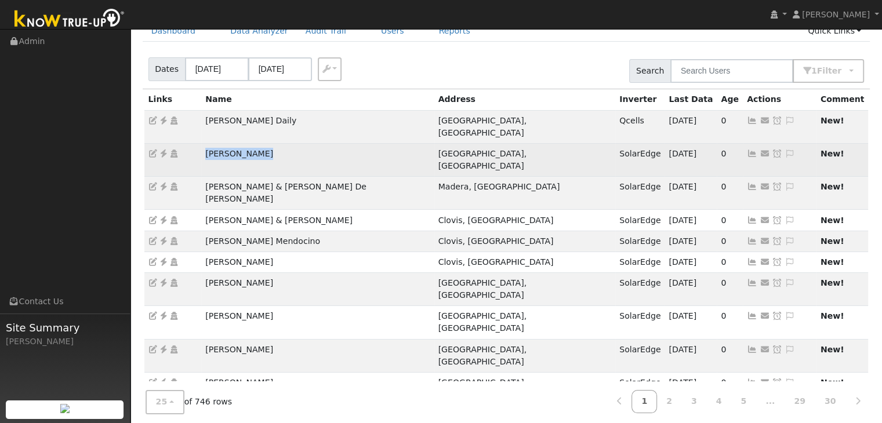
drag, startPoint x: 195, startPoint y: 145, endPoint x: 282, endPoint y: 143, distance: 87.0
click at [281, 144] on tr "Bernard Canez Fresno, CA SolarEdge 09/15/25 0 Send Email... Copy a Link Reset P…" at bounding box center [506, 159] width 725 height 33
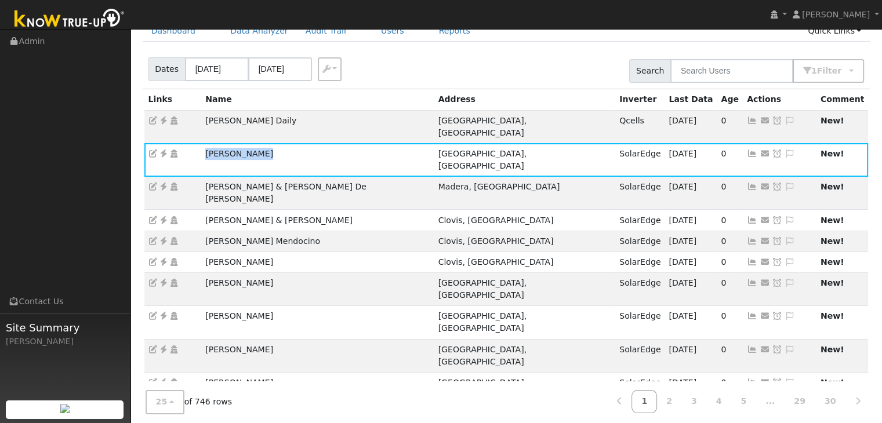
copy tr "Bernard Canez"
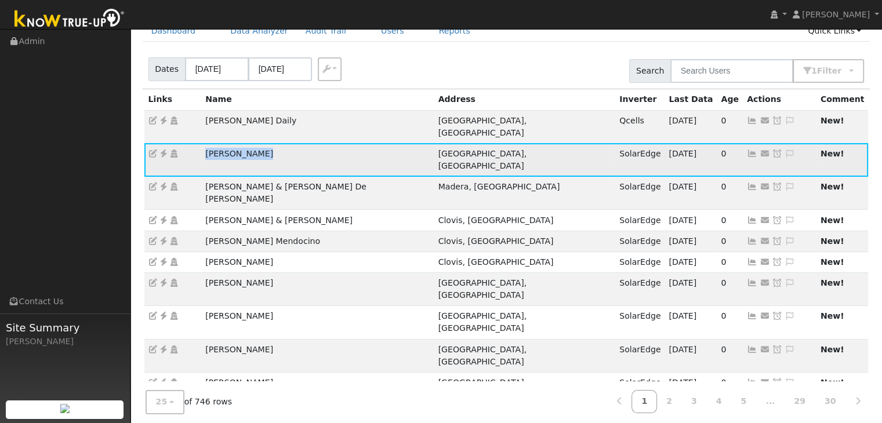
click at [162, 150] on icon at bounding box center [163, 154] width 10 height 8
click at [163, 150] on icon at bounding box center [163, 154] width 10 height 8
click at [785, 150] on icon at bounding box center [790, 154] width 10 height 8
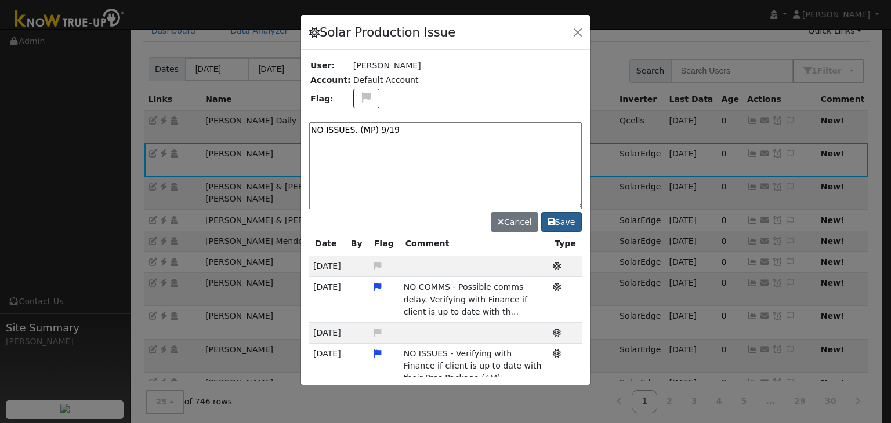
type textarea "NO ISSUES. (MP) 9/19"
click at [570, 225] on button "Save" at bounding box center [561, 222] width 41 height 20
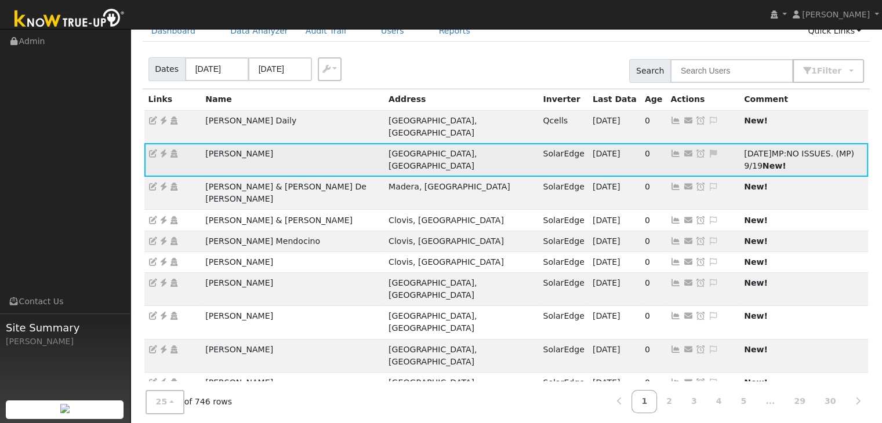
click at [696, 150] on icon at bounding box center [701, 154] width 10 height 8
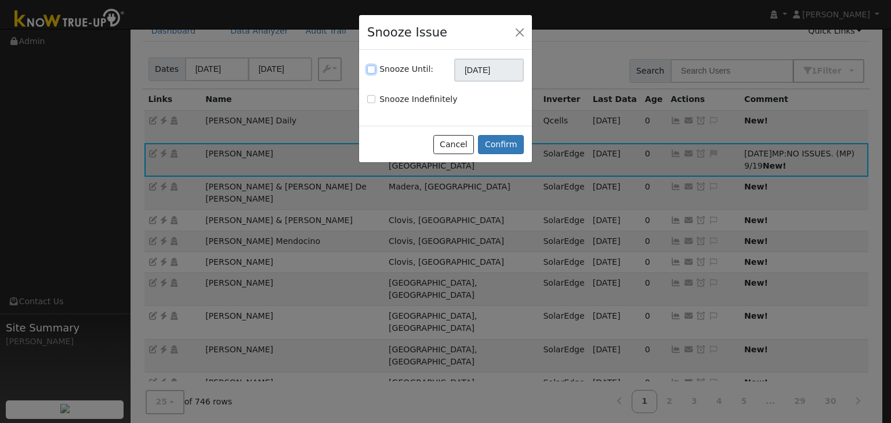
click at [371, 71] on input "Snooze Until:" at bounding box center [371, 70] width 8 height 8
checkbox input "true"
click at [486, 76] on input "10/19/2025" at bounding box center [489, 70] width 70 height 23
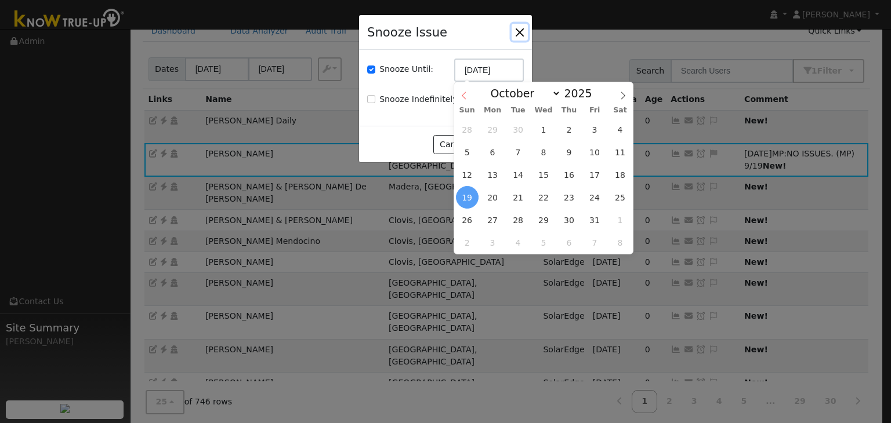
click at [464, 97] on icon at bounding box center [464, 96] width 8 height 8
select select "8"
click at [594, 195] on span "26" at bounding box center [594, 197] width 23 height 23
type input "09/26/2025"
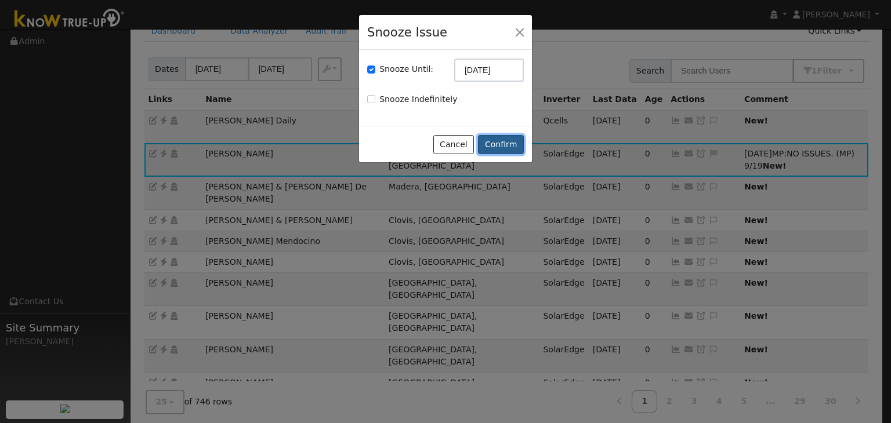
click at [494, 142] on button "Confirm" at bounding box center [501, 145] width 46 height 20
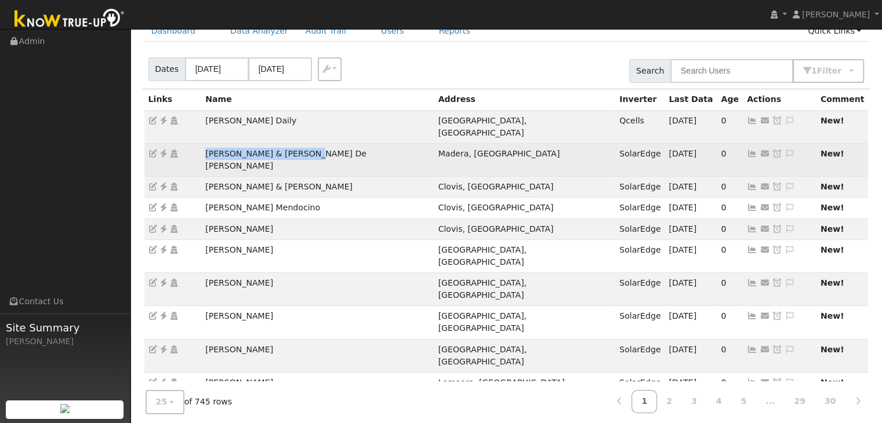
drag, startPoint x: 200, startPoint y: 140, endPoint x: 316, endPoint y: 147, distance: 116.3
click at [316, 147] on tr "Greg & Maria De la Cerda Madera, CA SolarEdge 09/18/25 0 Send Email... Copy a L…" at bounding box center [506, 159] width 725 height 33
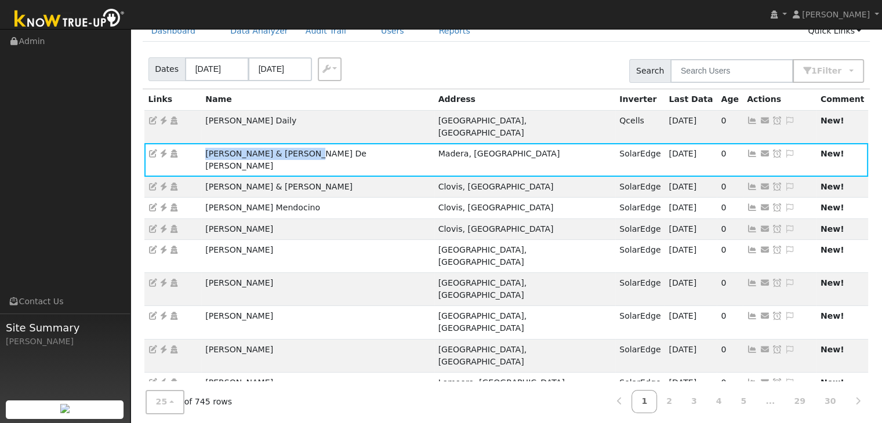
copy tr "Greg & Maria De la Cerda"
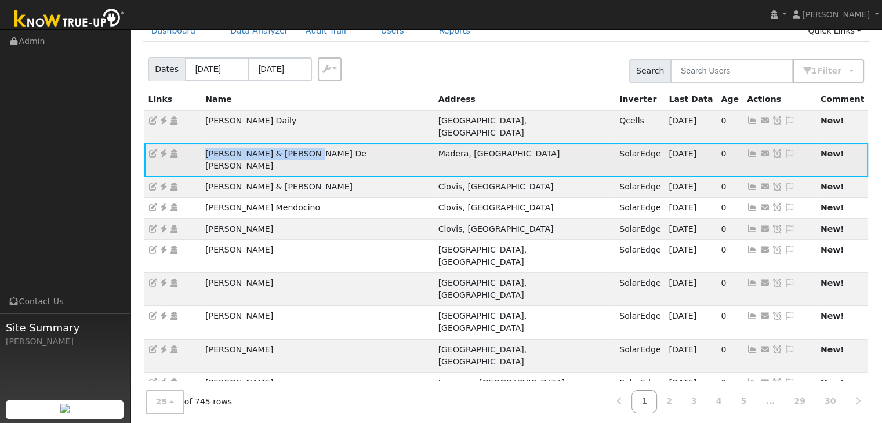
click at [162, 150] on icon at bounding box center [163, 154] width 10 height 8
click at [785, 150] on icon at bounding box center [790, 154] width 10 height 8
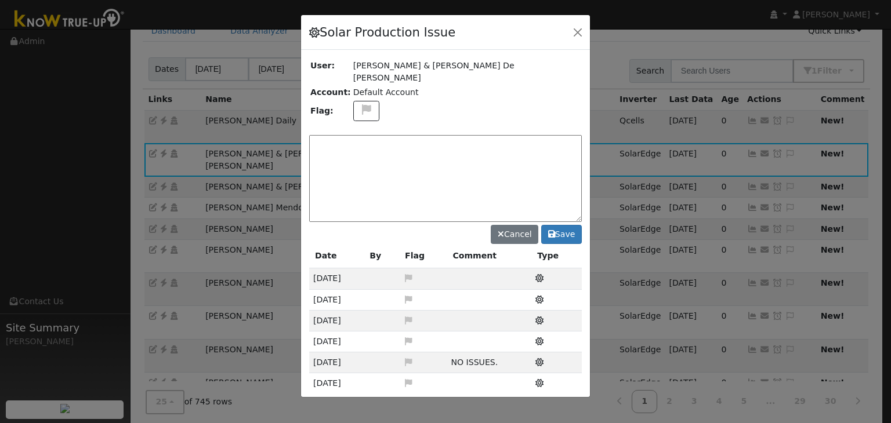
click at [361, 93] on div at bounding box center [445, 206] width 289 height 383
click at [360, 104] on icon at bounding box center [366, 109] width 13 height 10
click at [359, 160] on icon at bounding box center [365, 165] width 13 height 10
click at [350, 139] on textarea at bounding box center [445, 178] width 273 height 87
type textarea "NO COMMS. Case Made (MP) 9/19"
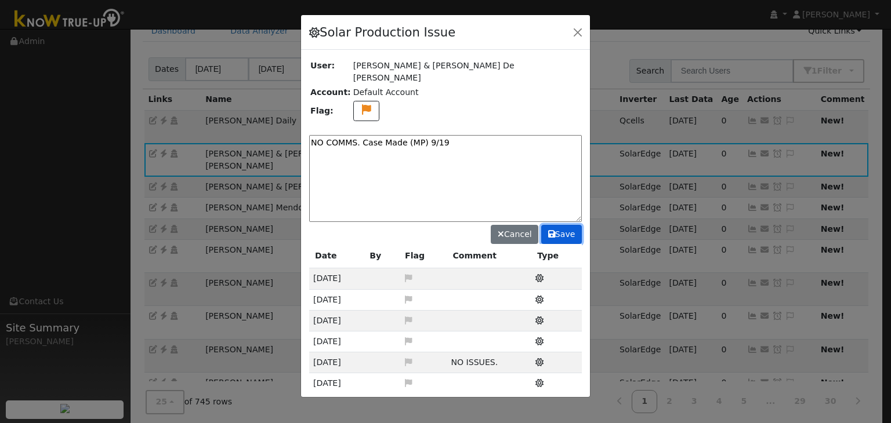
click at [569, 225] on button "Save" at bounding box center [561, 235] width 41 height 20
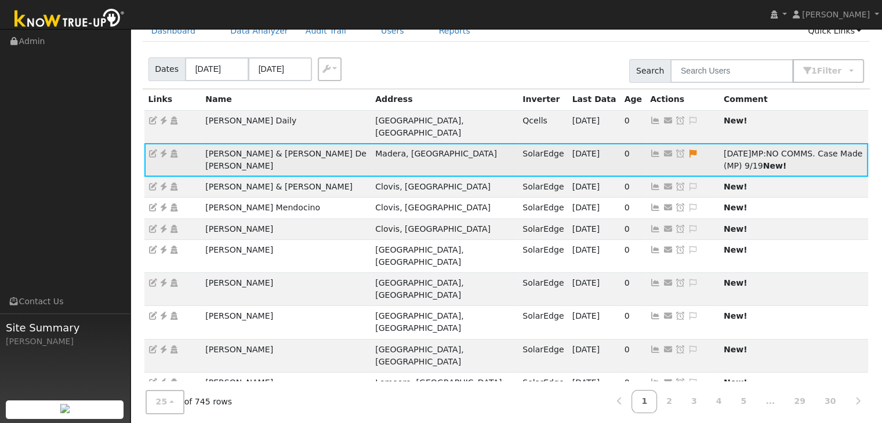
click at [675, 150] on icon at bounding box center [680, 154] width 10 height 8
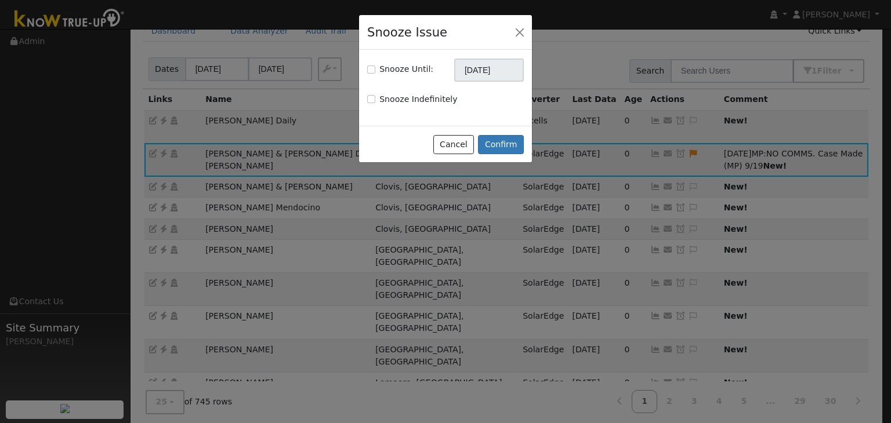
click at [369, 73] on div "Snooze Until:" at bounding box center [400, 69] width 66 height 12
click at [372, 70] on input "Snooze Until:" at bounding box center [371, 70] width 8 height 8
checkbox input "true"
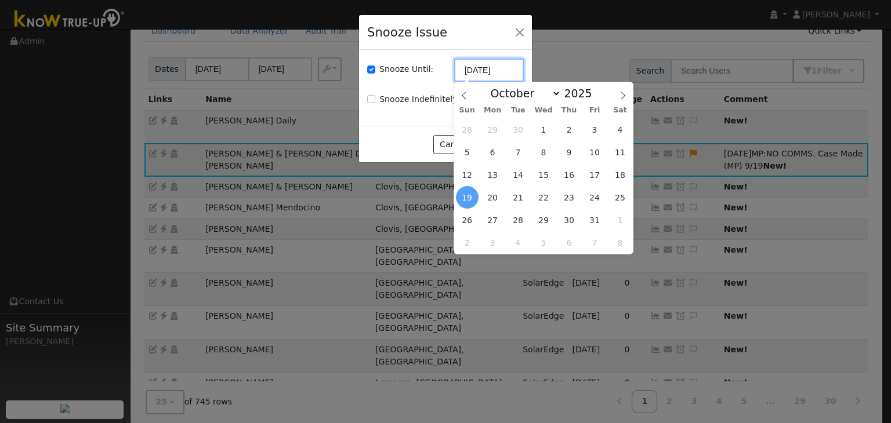
click at [473, 71] on input "10/19/2025" at bounding box center [489, 70] width 70 height 23
click at [462, 94] on icon at bounding box center [464, 96] width 8 height 8
select select "8"
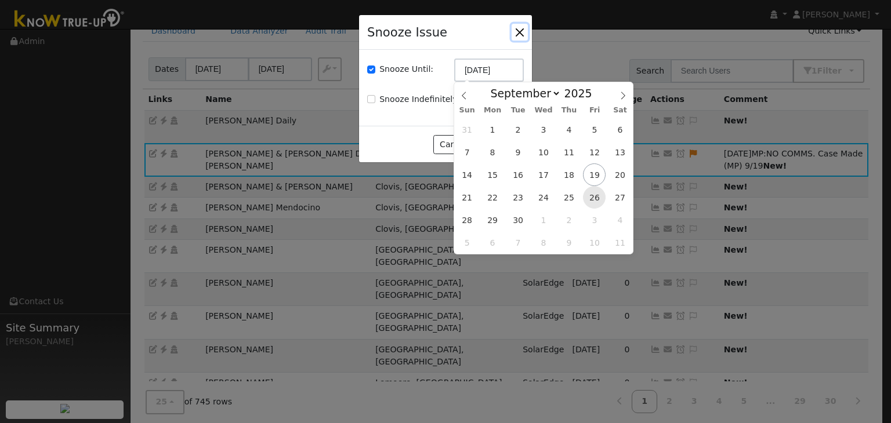
click at [593, 201] on span "26" at bounding box center [594, 197] width 23 height 23
type input "09/26/2025"
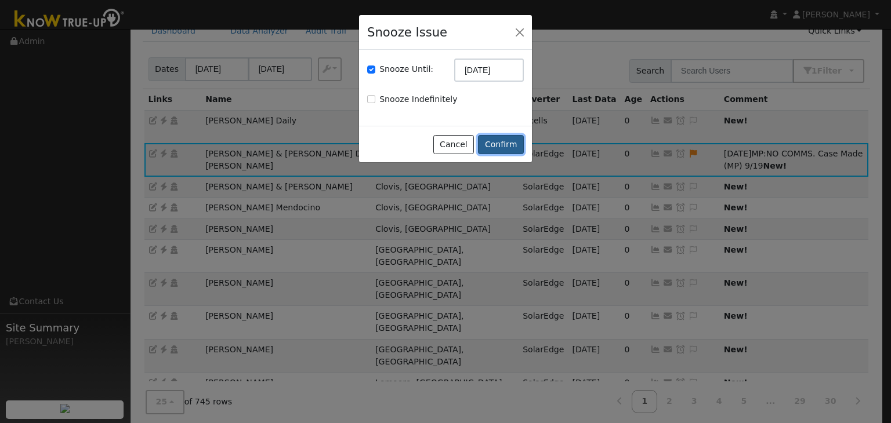
click at [497, 143] on button "Confirm" at bounding box center [501, 145] width 46 height 20
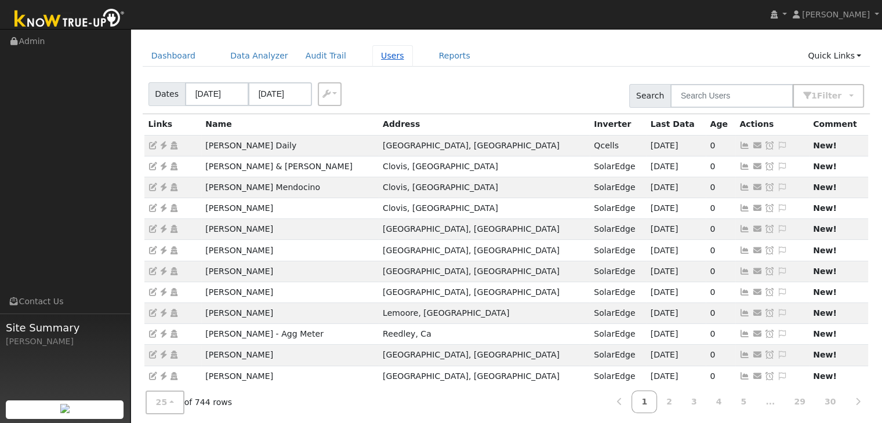
scroll to position [0, 0]
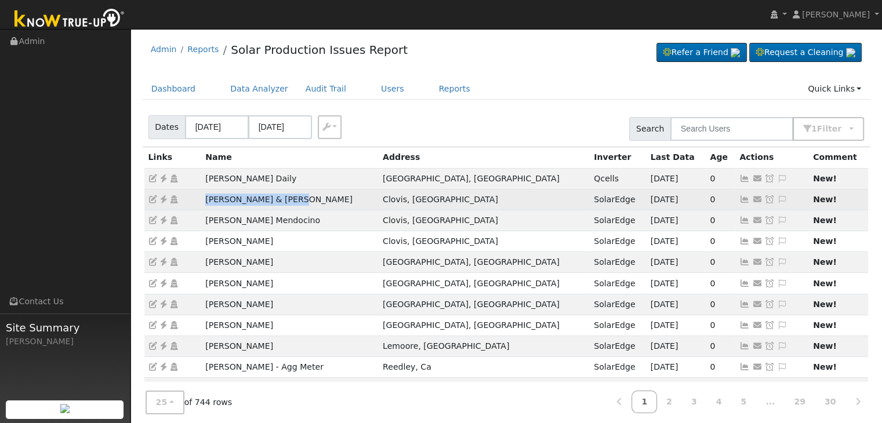
drag, startPoint x: 199, startPoint y: 201, endPoint x: 346, endPoint y: 190, distance: 147.8
click at [303, 195] on tr "Jeff & Maritza Hollis Clovis, CA SolarEdge 09/18/25 0 Send Email... Copy a Link…" at bounding box center [506, 199] width 725 height 21
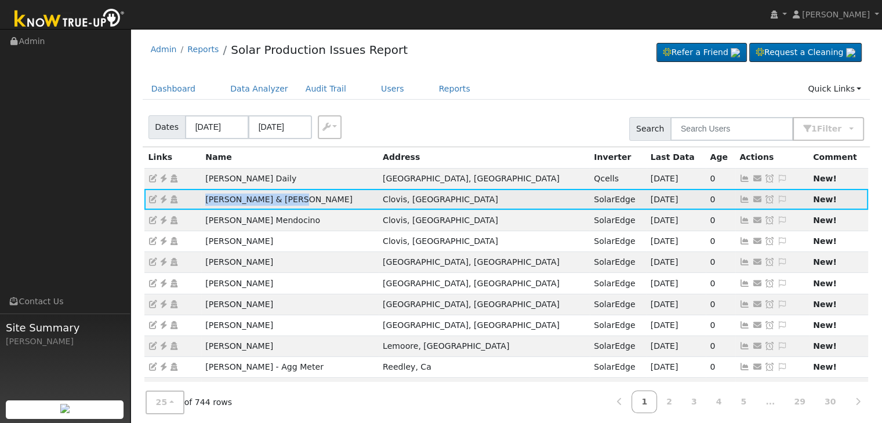
click at [164, 201] on icon at bounding box center [163, 199] width 10 height 8
click at [777, 198] on icon at bounding box center [782, 199] width 10 height 8
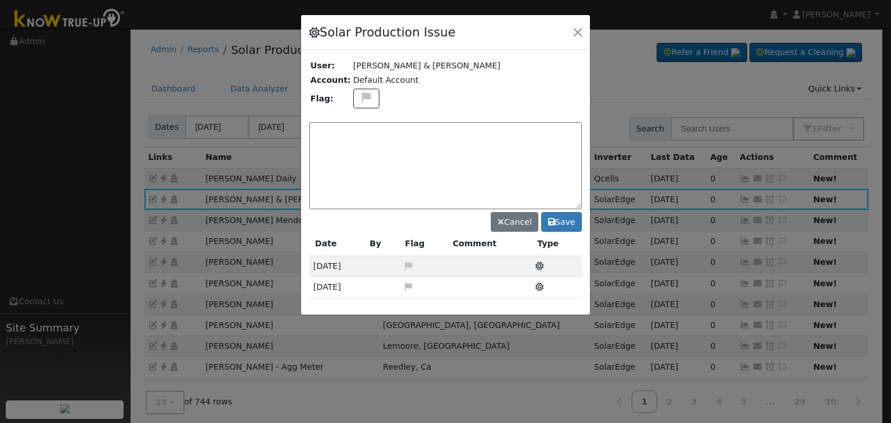
click at [363, 96] on div "Solar Production Issue User: Jeff & Maritza Hollis Account: Default Account Fla…" at bounding box center [445, 165] width 290 height 301
click at [360, 98] on icon at bounding box center [366, 97] width 13 height 10
click at [359, 148] on icon at bounding box center [365, 153] width 13 height 10
click at [364, 141] on textarea at bounding box center [445, 165] width 273 height 87
type textarea "NO COMMS. Case Made (MP) 9/19"
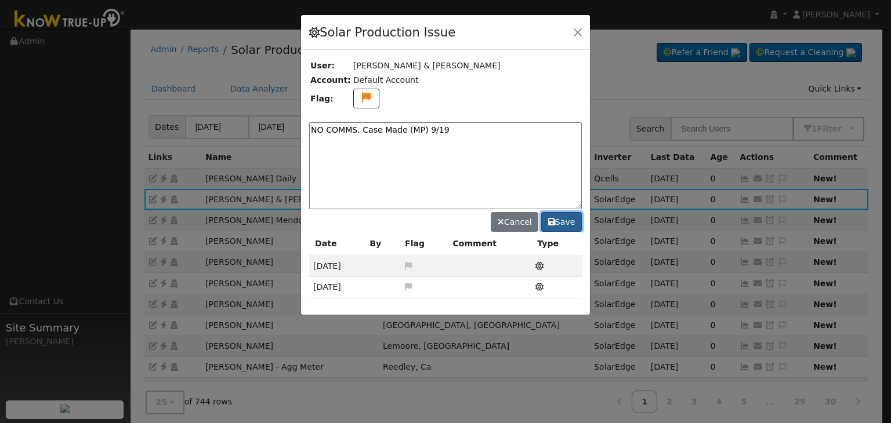
click at [563, 224] on button "Save" at bounding box center [561, 222] width 41 height 20
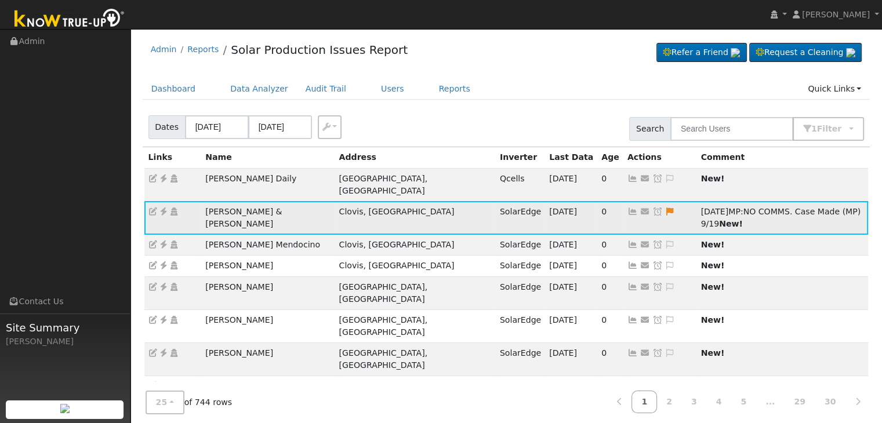
click at [653, 208] on icon at bounding box center [658, 212] width 10 height 8
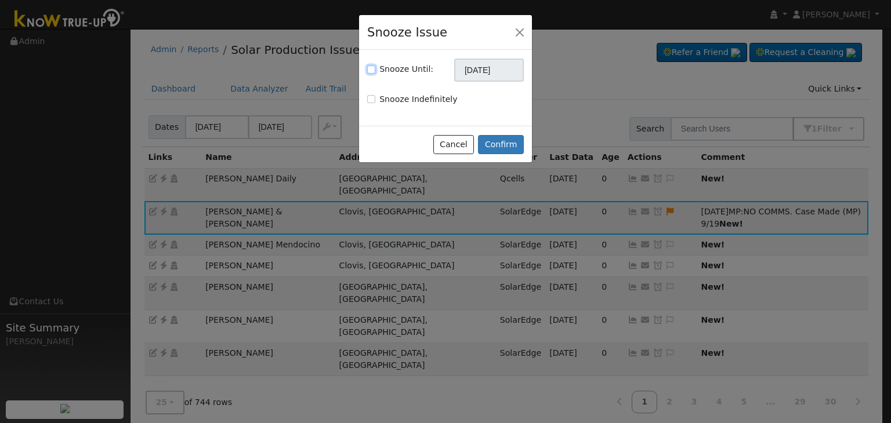
click at [373, 71] on input "Snooze Until:" at bounding box center [371, 70] width 8 height 8
checkbox input "true"
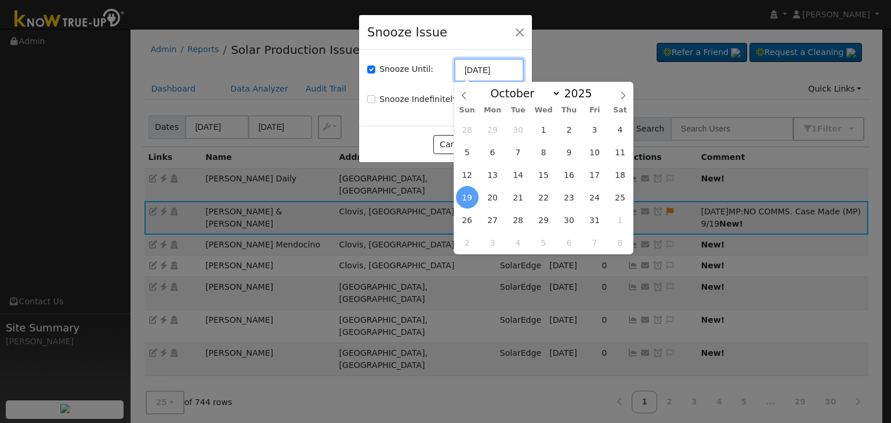
click at [476, 73] on input "10/19/2025" at bounding box center [489, 70] width 70 height 23
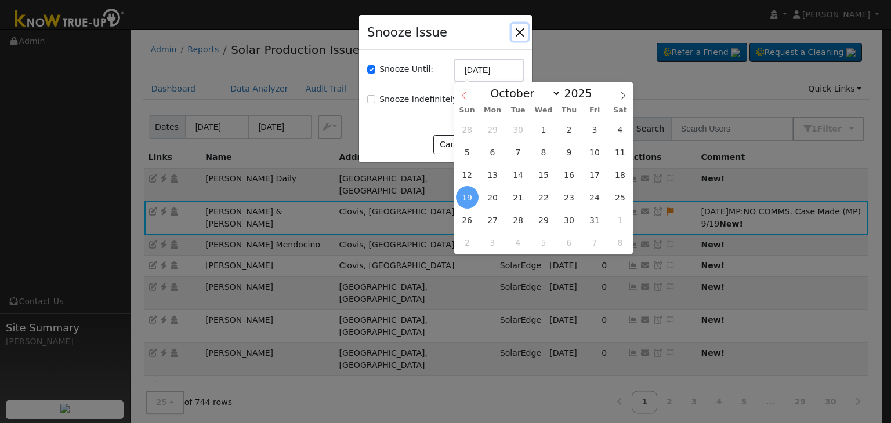
click at [466, 98] on icon at bounding box center [464, 96] width 8 height 8
select select "8"
click at [595, 198] on span "26" at bounding box center [594, 197] width 23 height 23
type input "09/26/2025"
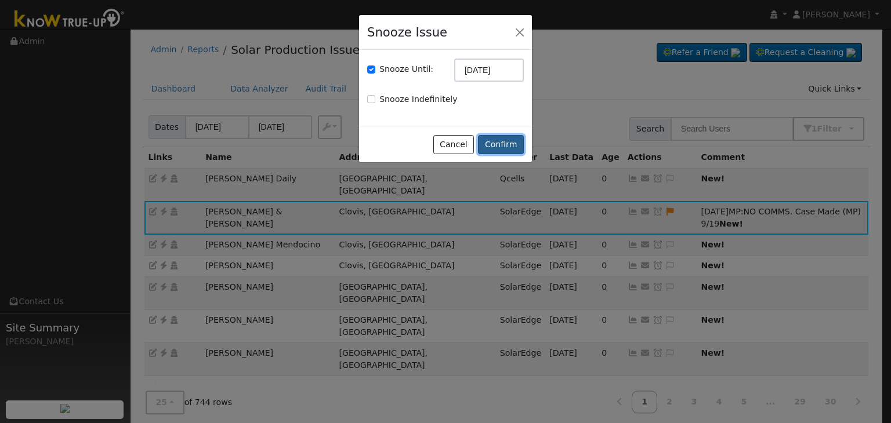
click at [502, 140] on button "Confirm" at bounding box center [501, 145] width 46 height 20
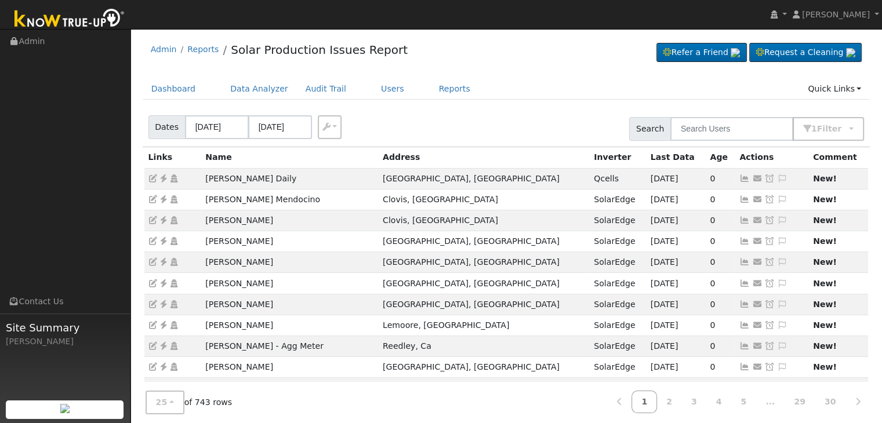
click at [535, 107] on div "Dates 09/16/2025 09/19/2025 Export CSV Search 1 Filter Include Leads Include No…" at bounding box center [506, 126] width 732 height 39
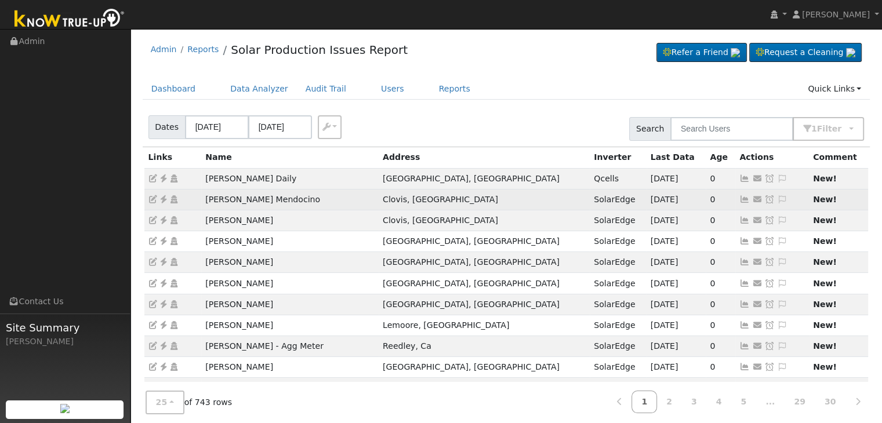
drag, startPoint x: 202, startPoint y: 200, endPoint x: 315, endPoint y: 208, distance: 113.4
click at [315, 208] on td "[PERSON_NAME] Mendocino" at bounding box center [290, 199] width 178 height 21
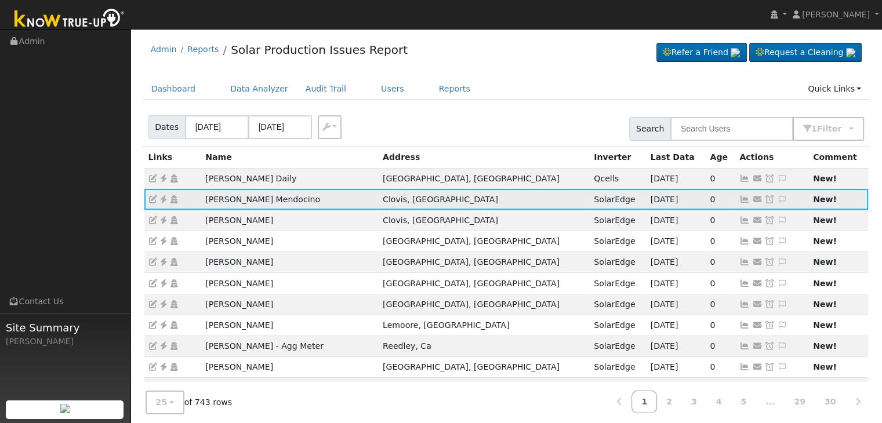
click at [162, 201] on icon at bounding box center [163, 199] width 10 height 8
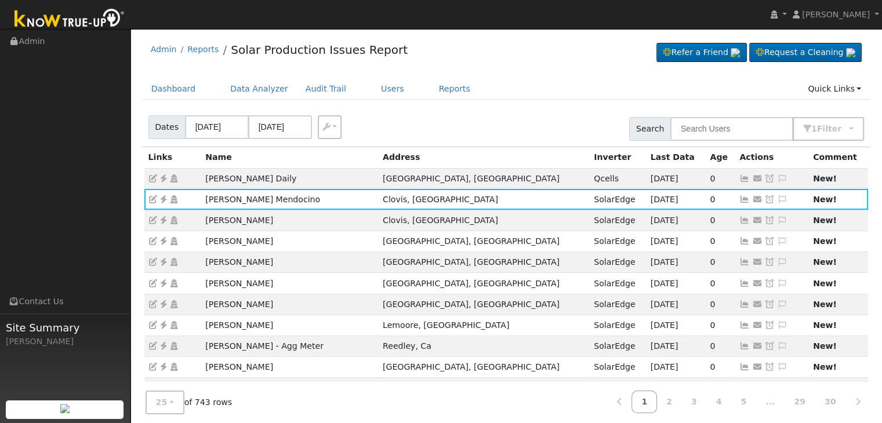
click at [538, 48] on div "Admin Reports Solar Production Issues Report Refer a Friend Request a Cleaning" at bounding box center [507, 52] width 728 height 35
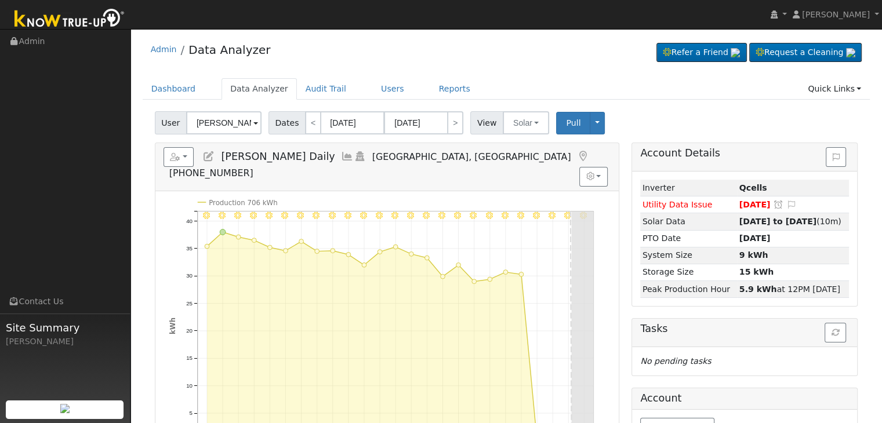
click at [577, 158] on icon at bounding box center [583, 156] width 13 height 10
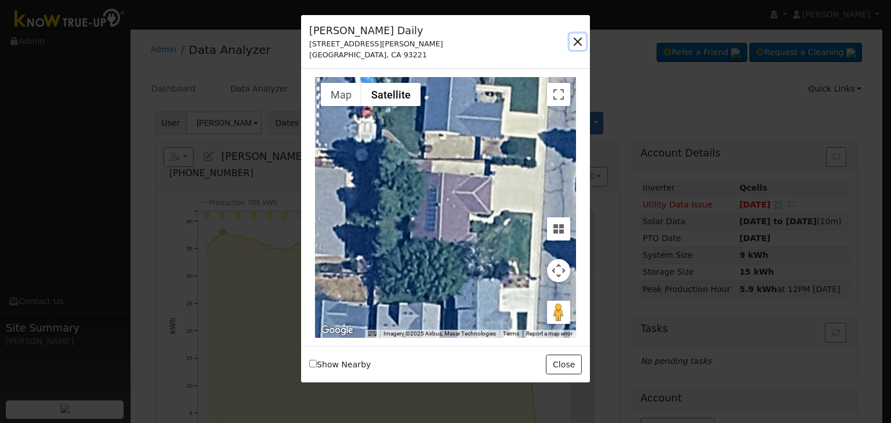
click at [579, 42] on button "button" at bounding box center [578, 42] width 16 height 16
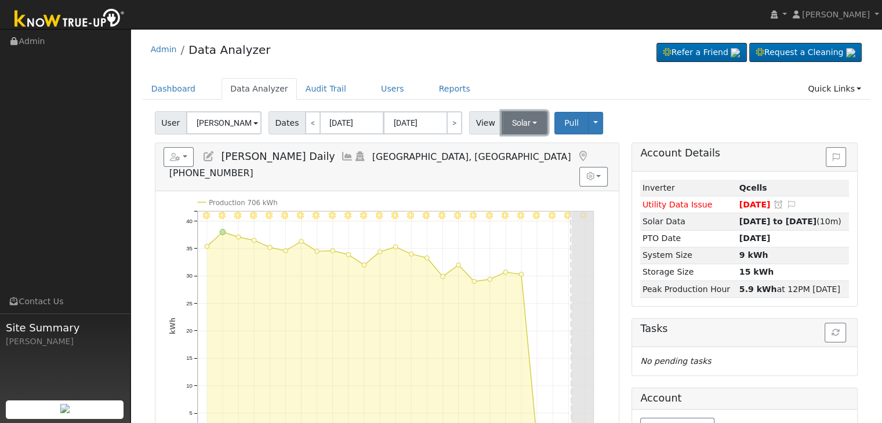
click at [531, 124] on button "Solar" at bounding box center [525, 122] width 46 height 23
click at [520, 150] on link "Utility" at bounding box center [539, 148] width 81 height 16
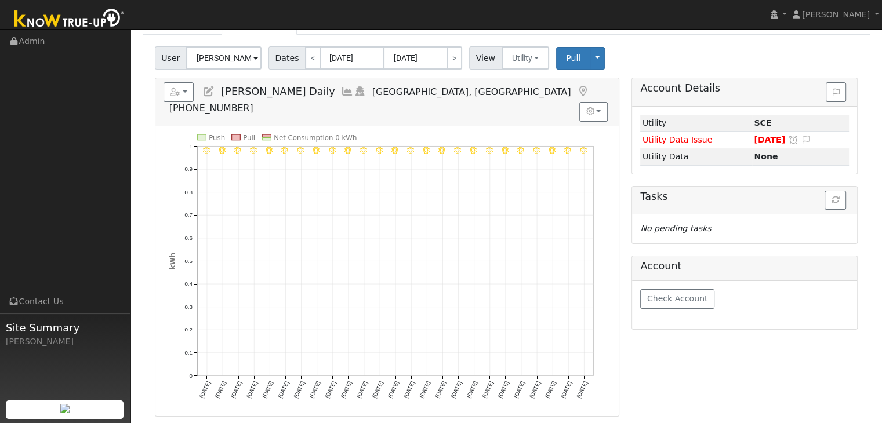
scroll to position [58, 0]
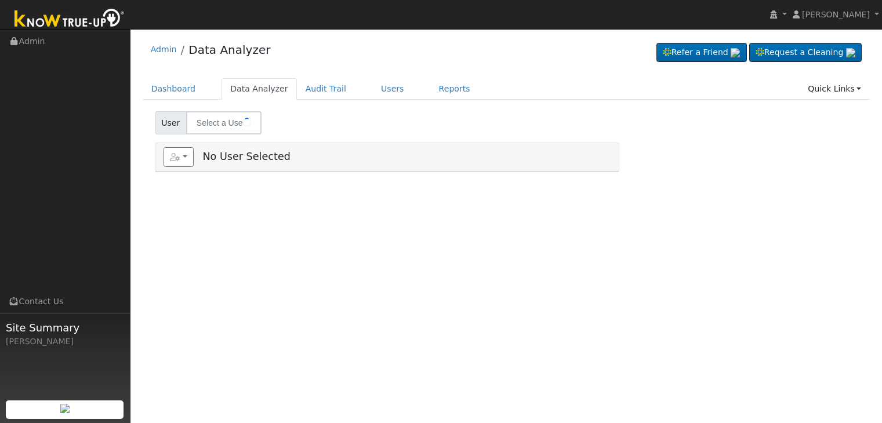
type input "[PERSON_NAME]"
type input "Marie ("Chris") Lewis"
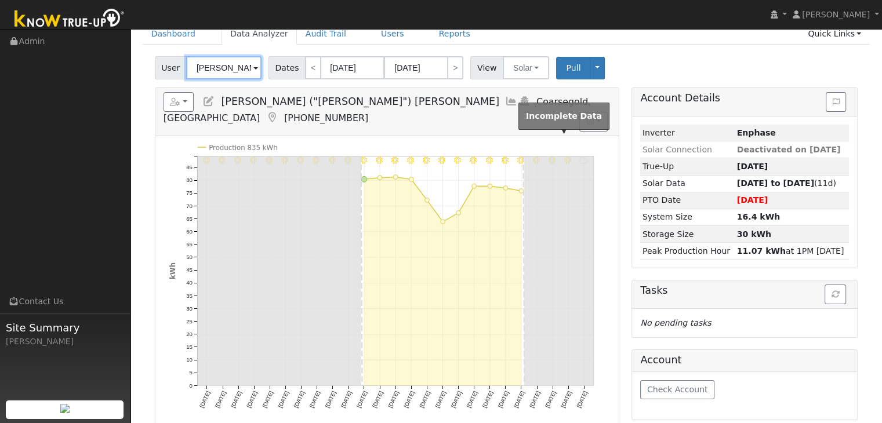
scroll to position [58, 0]
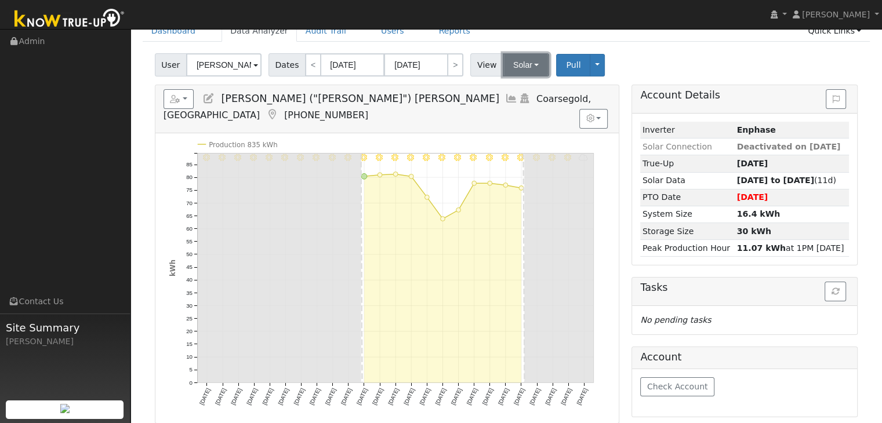
click at [529, 62] on button "Solar" at bounding box center [526, 64] width 46 height 23
click at [525, 91] on link "Utility" at bounding box center [541, 90] width 81 height 16
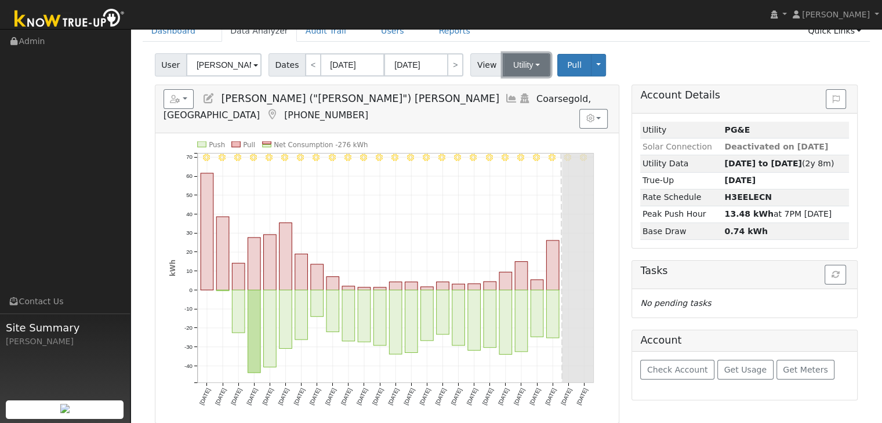
click at [517, 67] on button "Utility" at bounding box center [527, 64] width 48 height 23
click at [530, 104] on link "Solar" at bounding box center [541, 107] width 81 height 16
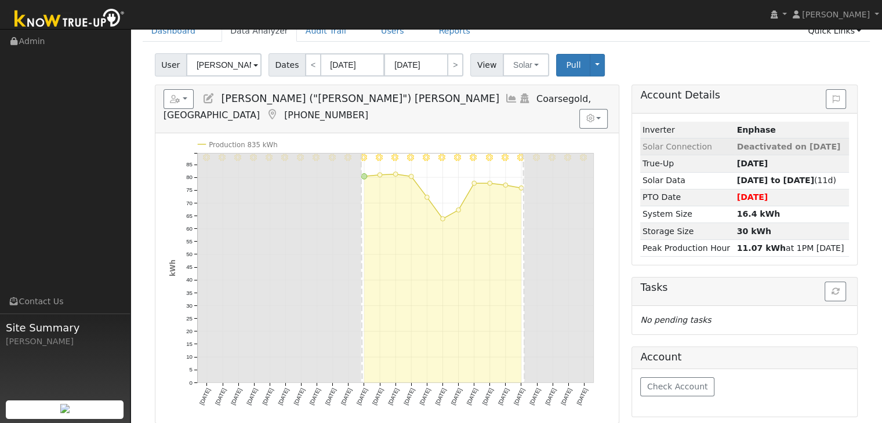
drag, startPoint x: 723, startPoint y: 146, endPoint x: 835, endPoint y: 142, distance: 112.6
click at [834, 144] on tr "Solar Connection Deactivated on 09/17/25" at bounding box center [744, 147] width 209 height 17
copy tr "Deactivated on 09/17/25"
click at [417, 63] on input "[DATE]" at bounding box center [416, 64] width 64 height 23
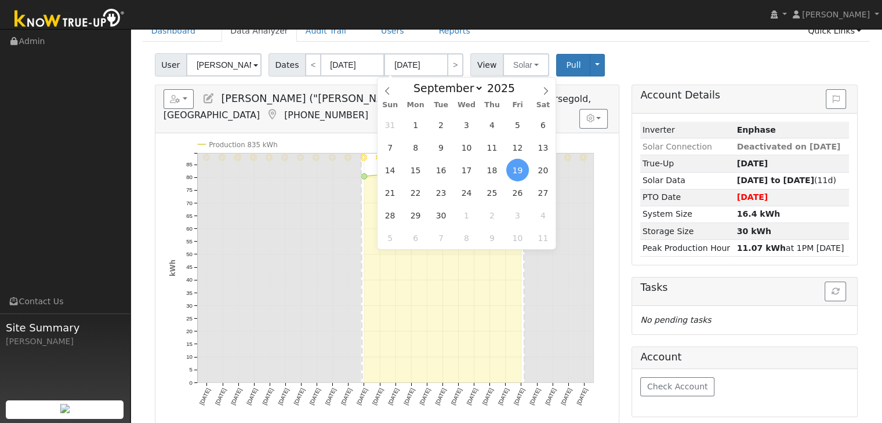
click at [516, 166] on span "19" at bounding box center [517, 170] width 23 height 23
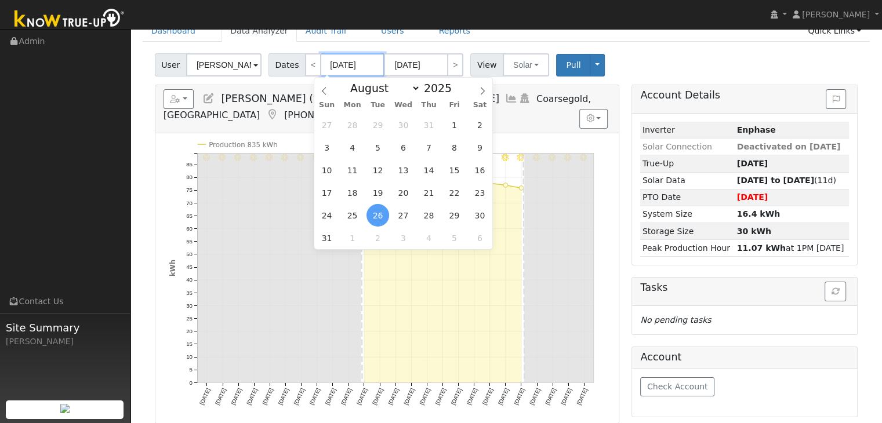
click at [349, 61] on input "[DATE]" at bounding box center [353, 64] width 64 height 23
click at [423, 168] on span "14" at bounding box center [429, 170] width 23 height 23
type input "08/14/2025"
type input "09/07/2025"
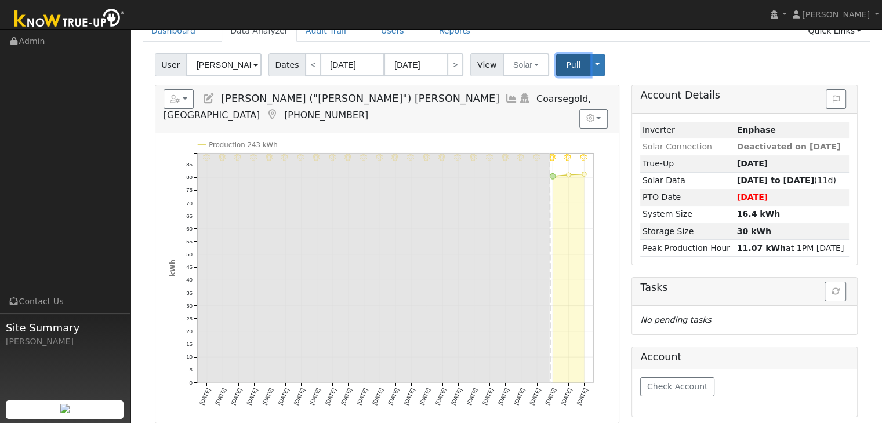
click at [566, 64] on span "Pull" at bounding box center [573, 64] width 15 height 9
click at [358, 64] on input "08/14/2025" at bounding box center [353, 64] width 64 height 23
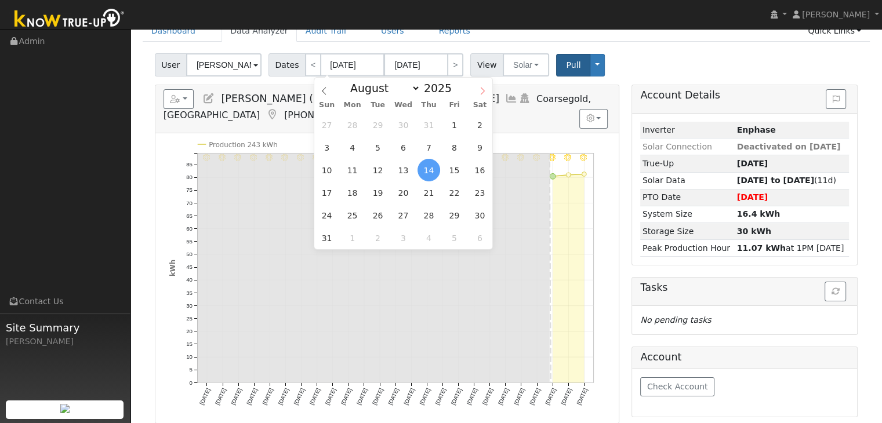
click at [488, 90] on span at bounding box center [483, 88] width 20 height 20
select select "8"
click at [331, 168] on span "14" at bounding box center [327, 170] width 23 height 23
type input "09/14/2025"
type input "10/08/2025"
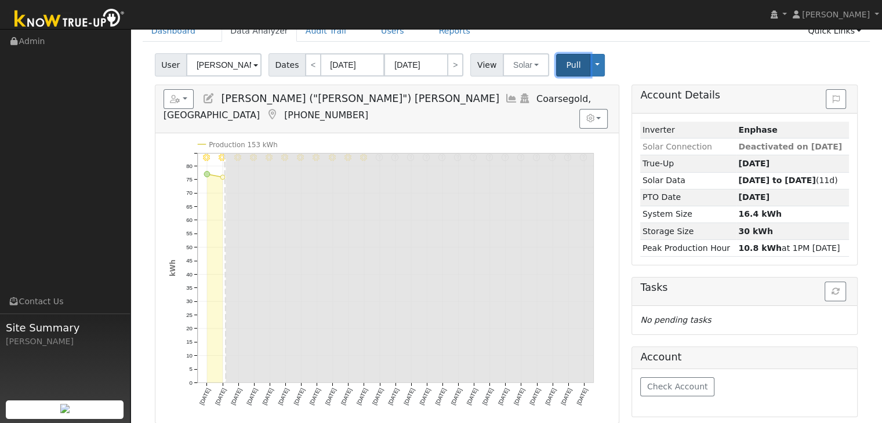
click at [566, 60] on span "Pull" at bounding box center [573, 64] width 15 height 9
click at [400, 64] on input "10/08/2025" at bounding box center [416, 64] width 64 height 23
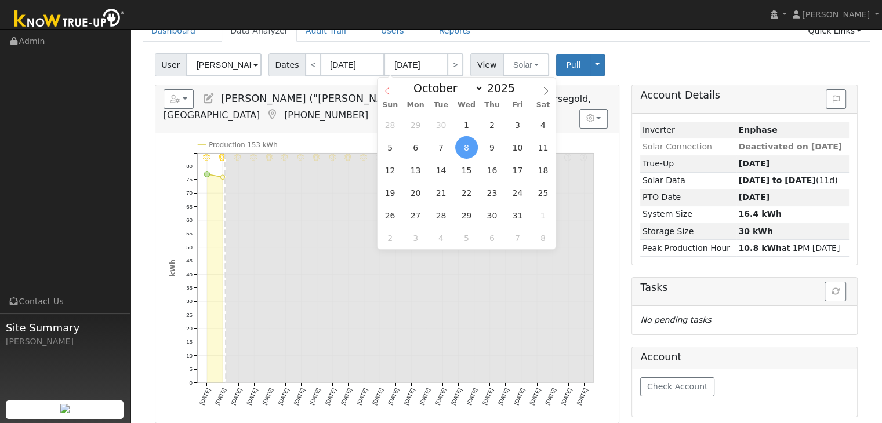
click at [386, 91] on icon at bounding box center [387, 91] width 8 height 8
select select "8"
click at [517, 168] on span "19" at bounding box center [517, 170] width 23 height 23
type input "[DATE]"
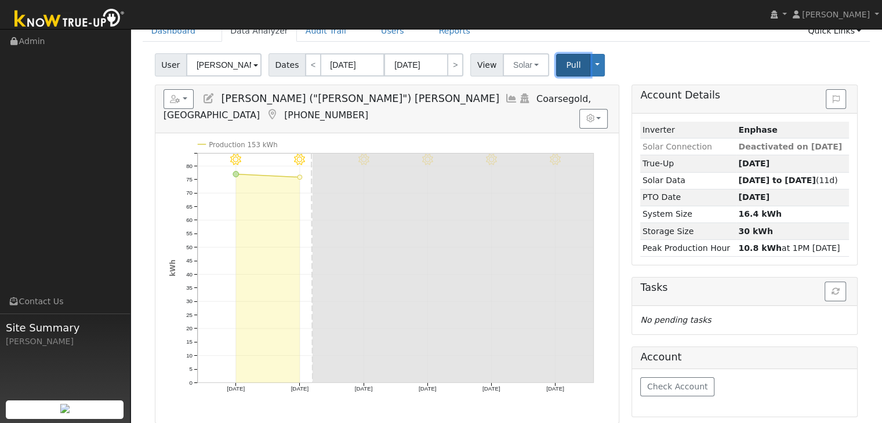
click at [566, 63] on span "Pull" at bounding box center [573, 64] width 15 height 9
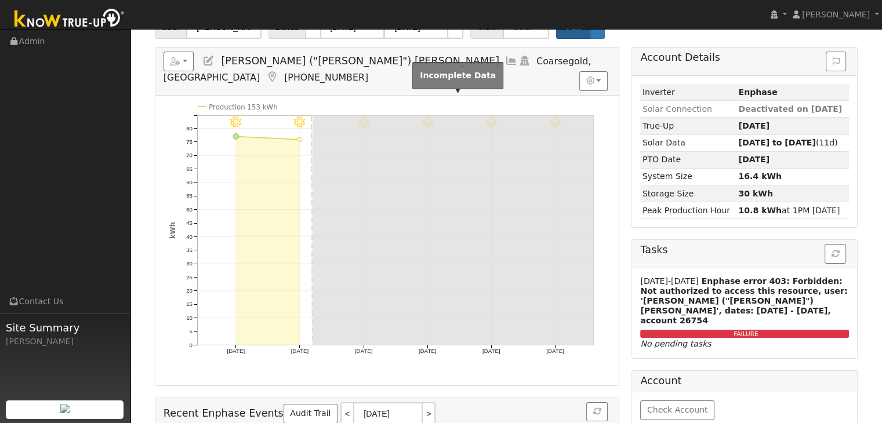
scroll to position [100, 0]
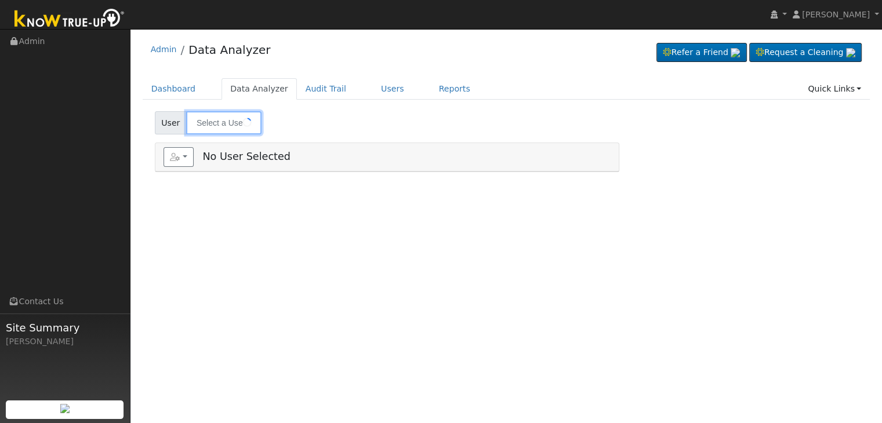
type input "[PERSON_NAME]"
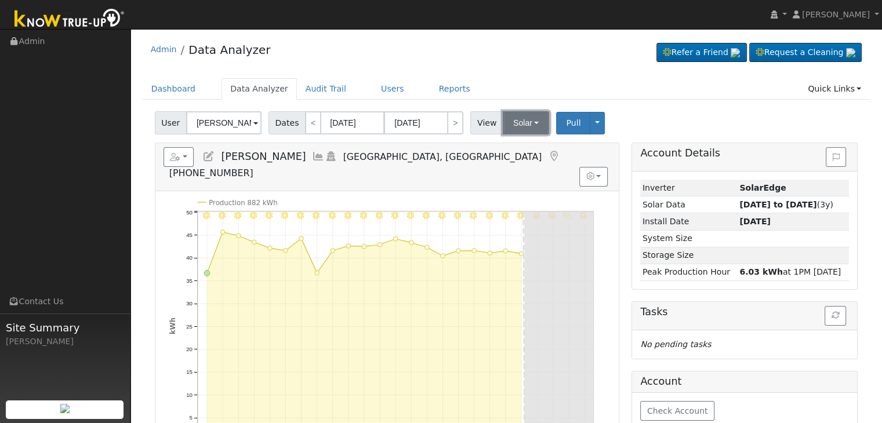
click at [524, 125] on button "Solar" at bounding box center [526, 122] width 46 height 23
click at [515, 147] on link "Utility" at bounding box center [541, 148] width 81 height 16
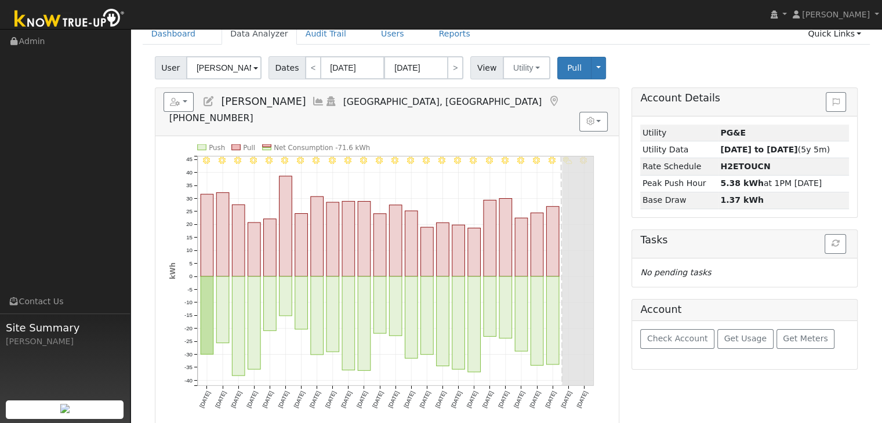
scroll to position [58, 0]
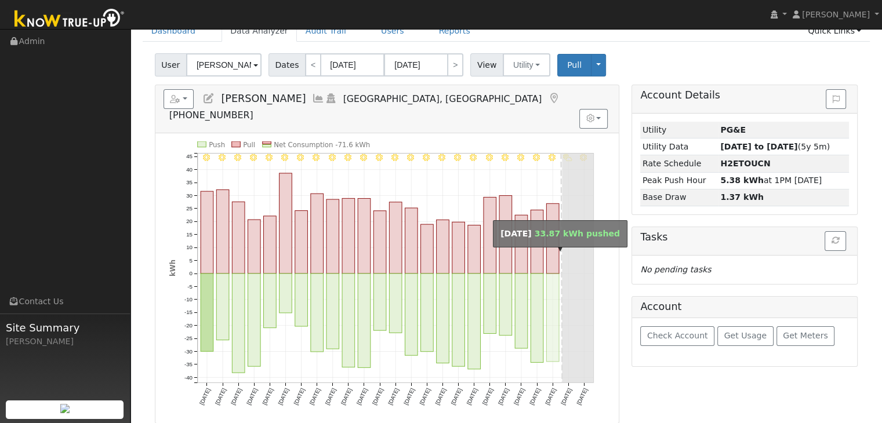
click at [552, 274] on rect "onclick=""" at bounding box center [552, 318] width 13 height 88
type input "[DATE]"
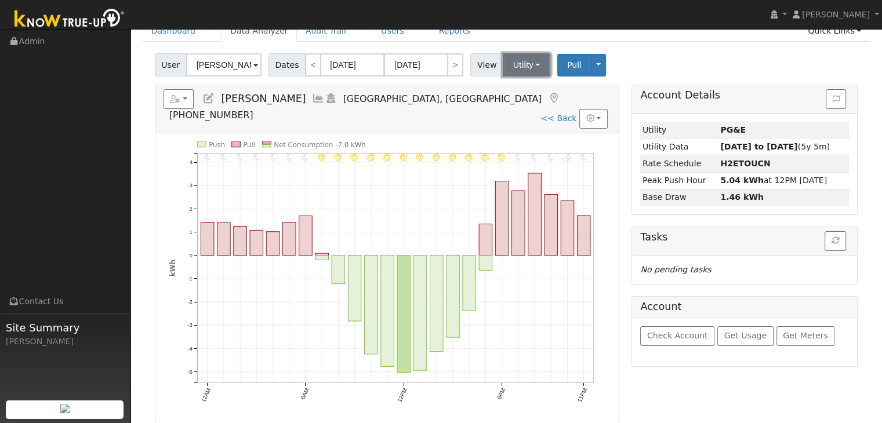
click at [519, 64] on button "Utility" at bounding box center [527, 64] width 48 height 23
click at [515, 105] on link "Solar" at bounding box center [541, 107] width 81 height 16
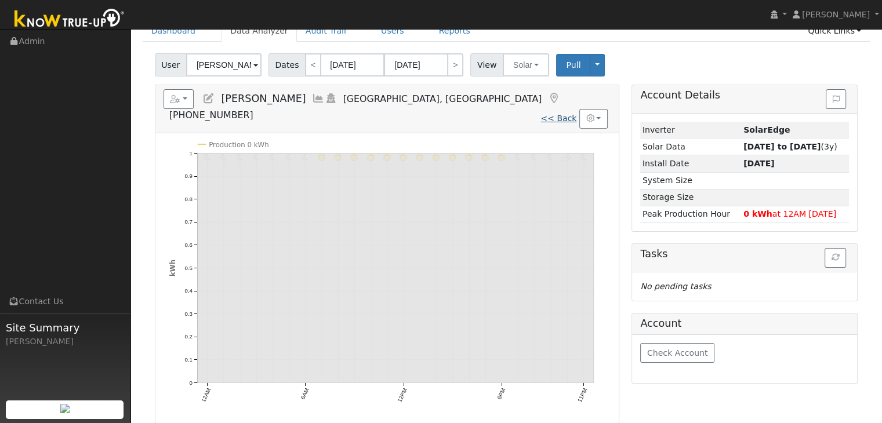
click at [562, 114] on link "<< Back" at bounding box center [559, 118] width 36 height 9
type input "[DATE]"
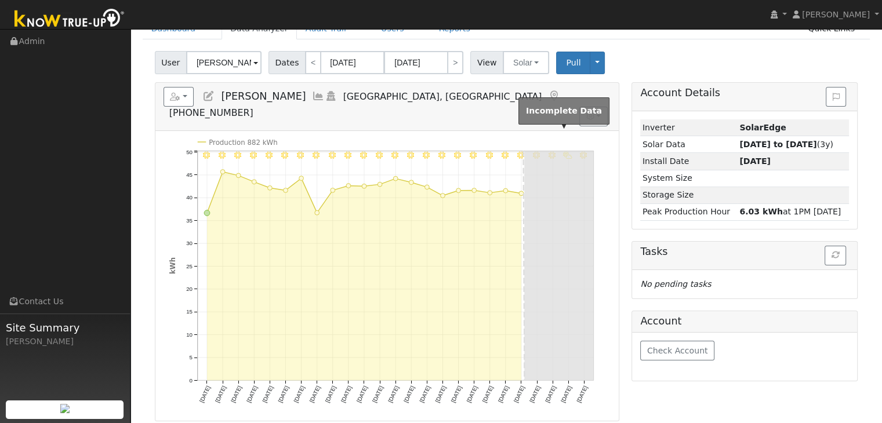
scroll to position [58, 0]
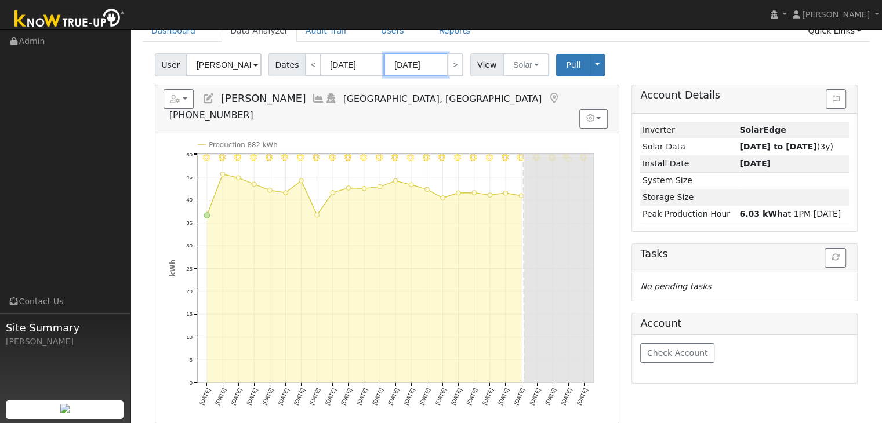
click at [414, 63] on input "[DATE]" at bounding box center [416, 64] width 64 height 23
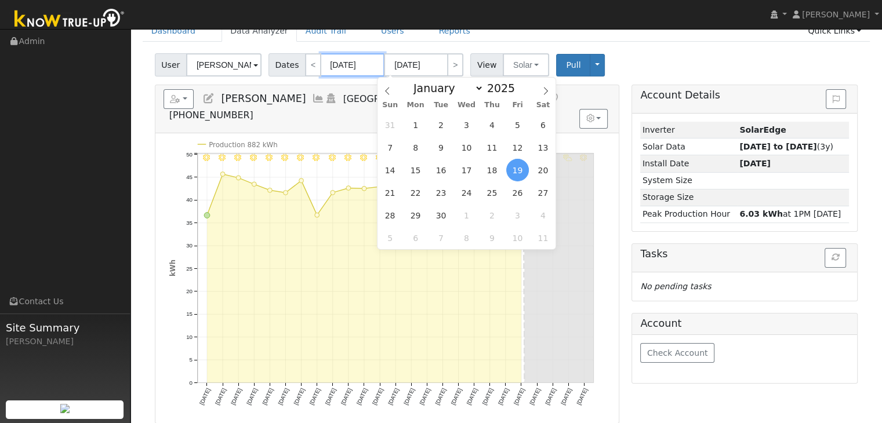
click at [329, 71] on input "[DATE]" at bounding box center [353, 64] width 64 height 23
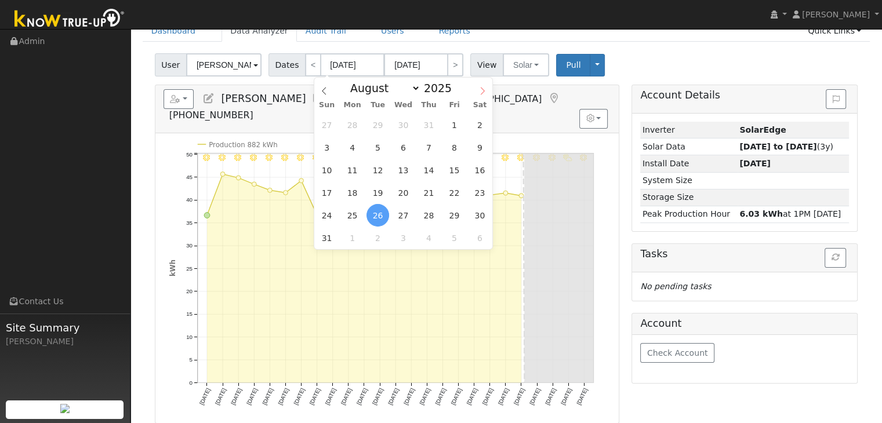
click at [483, 92] on icon at bounding box center [483, 91] width 8 height 8
select select "8"
click at [477, 147] on span "13" at bounding box center [480, 147] width 23 height 23
type input "[DATE]"
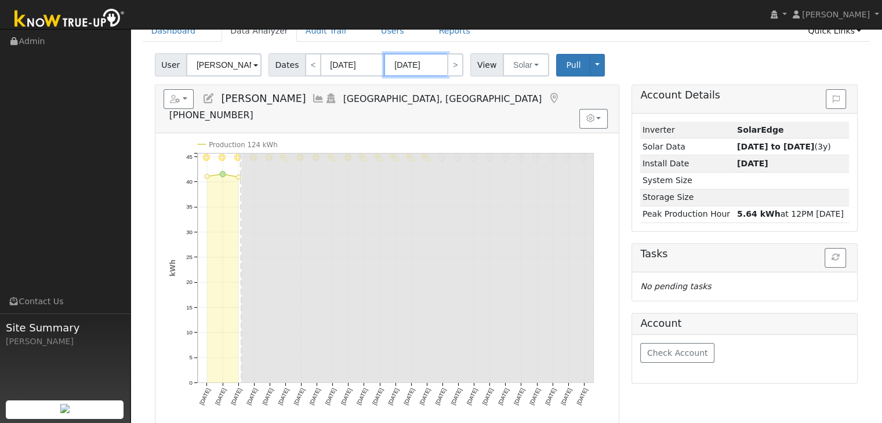
click at [407, 59] on input "10/07/2025" at bounding box center [416, 64] width 64 height 23
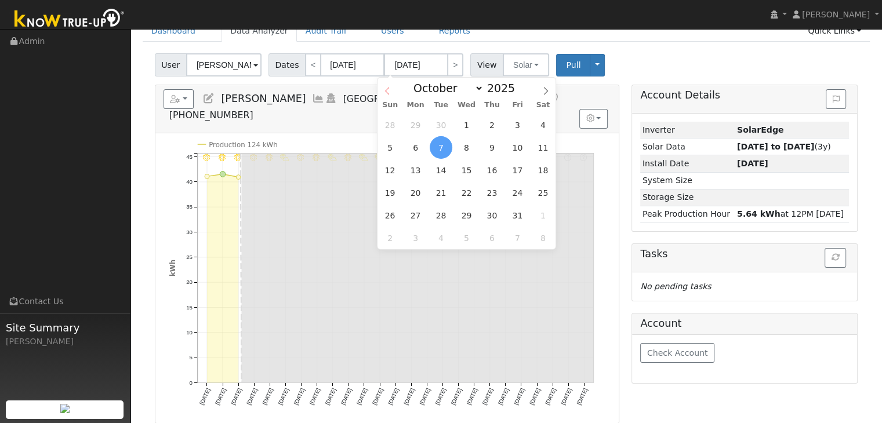
click at [383, 91] on icon at bounding box center [387, 91] width 8 height 8
select select "8"
click at [517, 172] on span "19" at bounding box center [517, 170] width 23 height 23
type input "[DATE]"
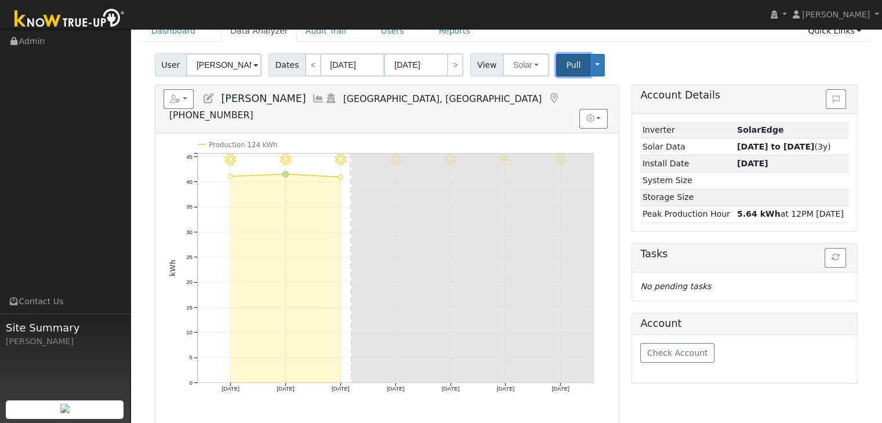
click at [556, 63] on button "Pull" at bounding box center [573, 65] width 34 height 23
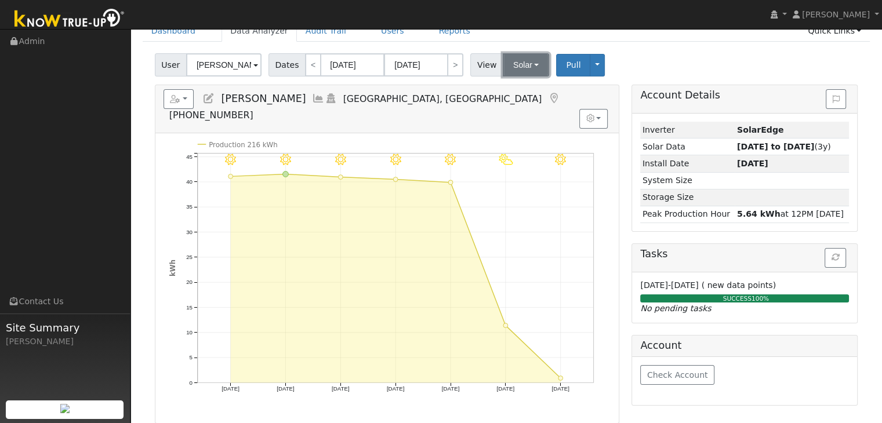
click at [524, 71] on button "Solar" at bounding box center [526, 64] width 46 height 23
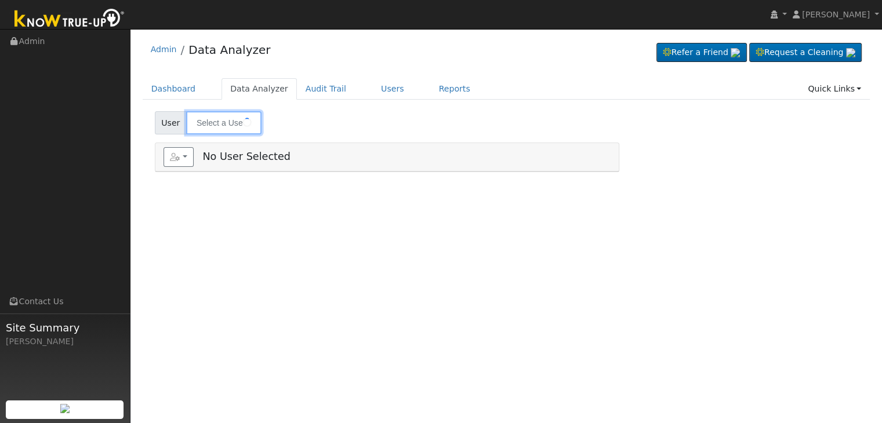
type input "[PERSON_NAME]"
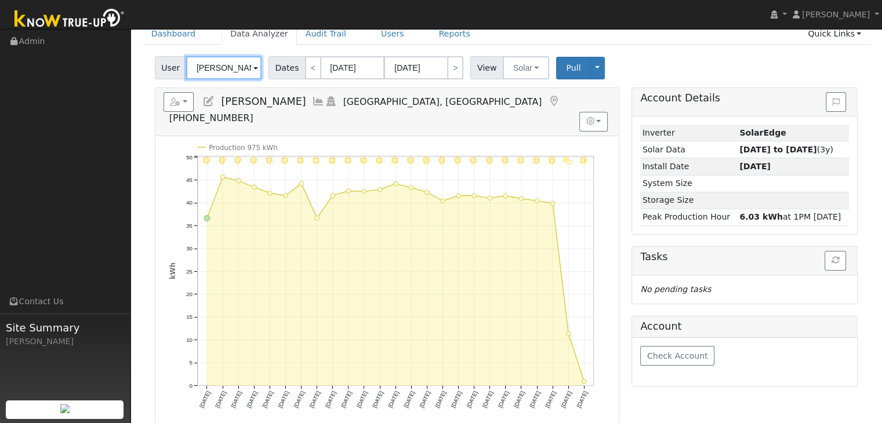
scroll to position [58, 0]
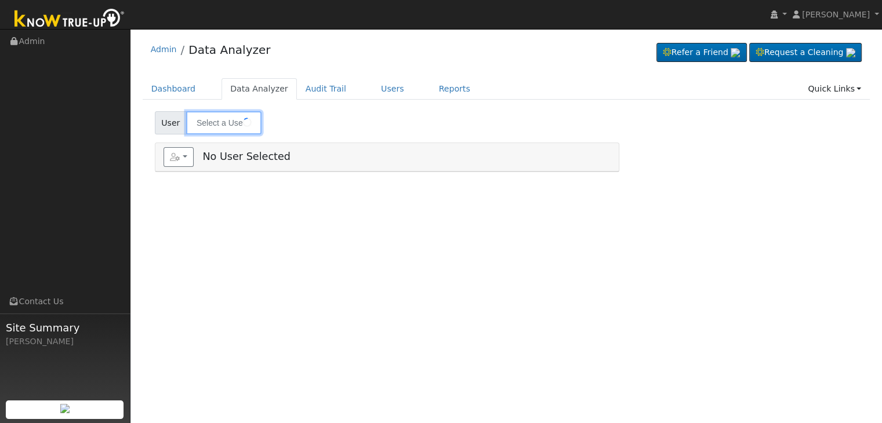
type input "Greg & Maria De la Cerda"
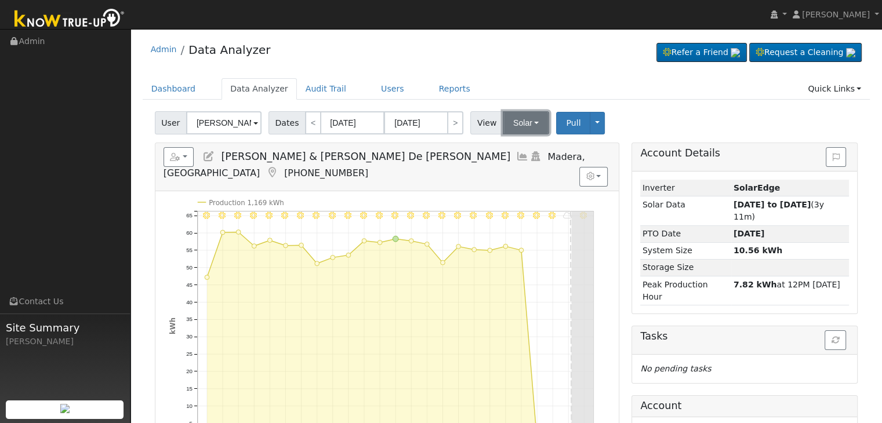
click at [517, 126] on button "Solar" at bounding box center [526, 122] width 46 height 23
click at [516, 150] on link "Utility" at bounding box center [541, 148] width 81 height 16
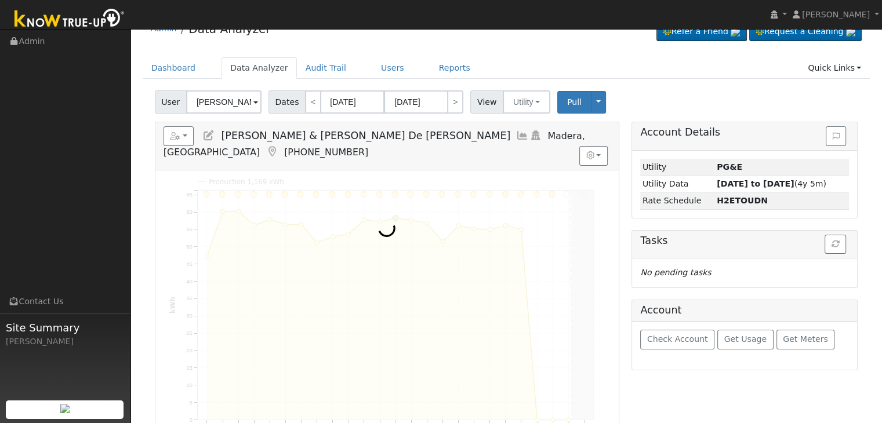
scroll to position [58, 0]
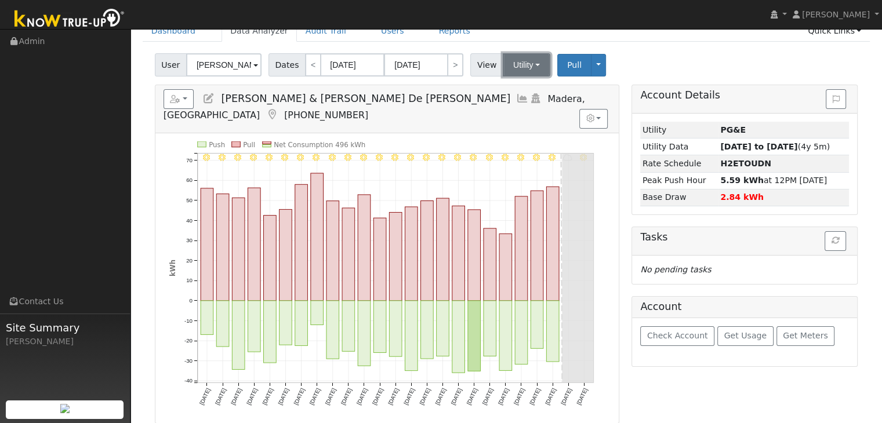
click at [529, 59] on button "Utility" at bounding box center [527, 64] width 48 height 23
click at [515, 107] on link "Solar" at bounding box center [541, 107] width 81 height 16
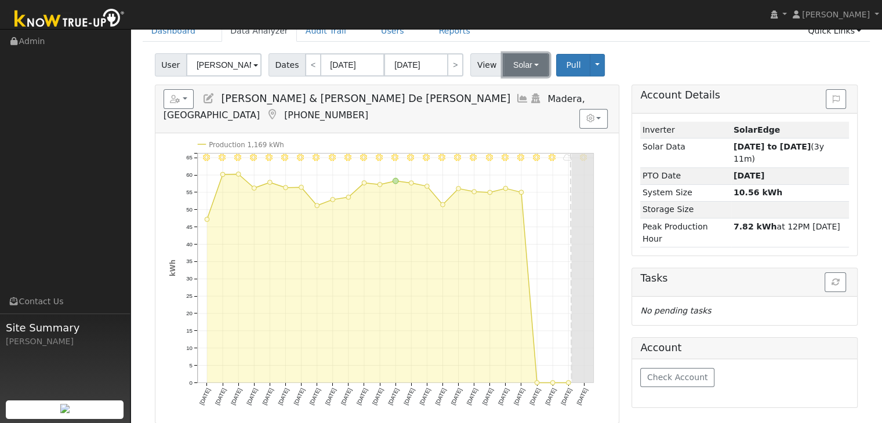
click at [517, 73] on button "Solar" at bounding box center [526, 64] width 46 height 23
click at [510, 91] on link "Utility" at bounding box center [541, 90] width 81 height 16
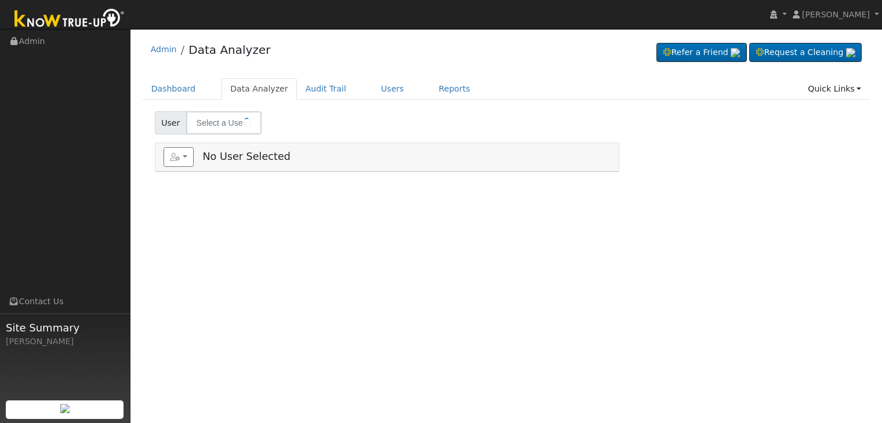
type input "[PERSON_NAME] & [PERSON_NAME]"
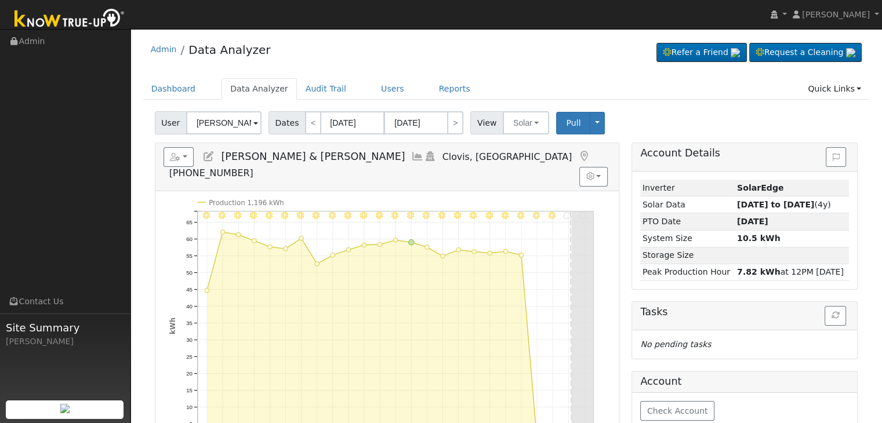
click at [578, 154] on icon at bounding box center [584, 156] width 13 height 10
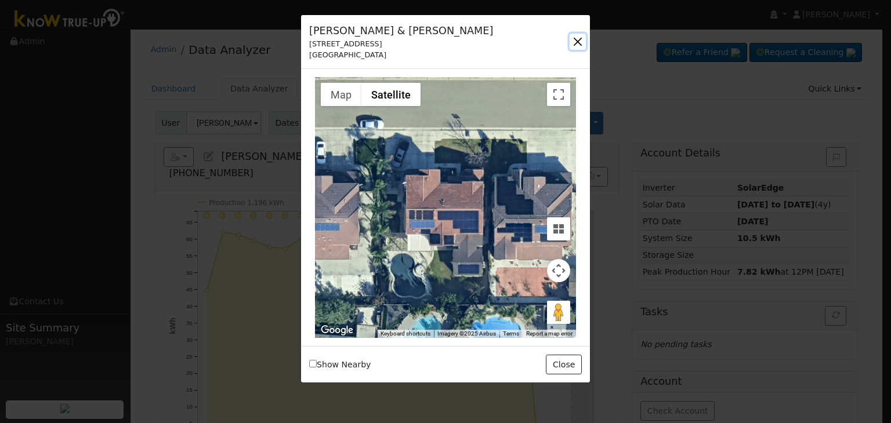
click at [577, 38] on button "button" at bounding box center [578, 42] width 16 height 16
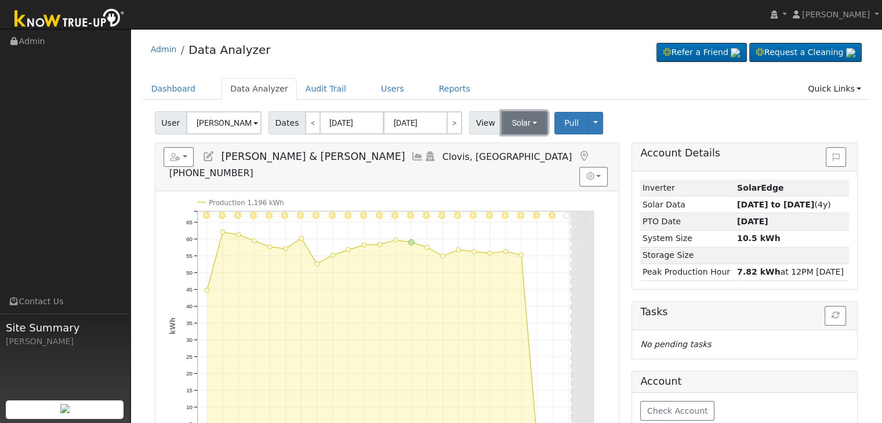
click at [518, 126] on button "Solar" at bounding box center [525, 122] width 46 height 23
click at [520, 149] on link "Utility" at bounding box center [539, 148] width 81 height 16
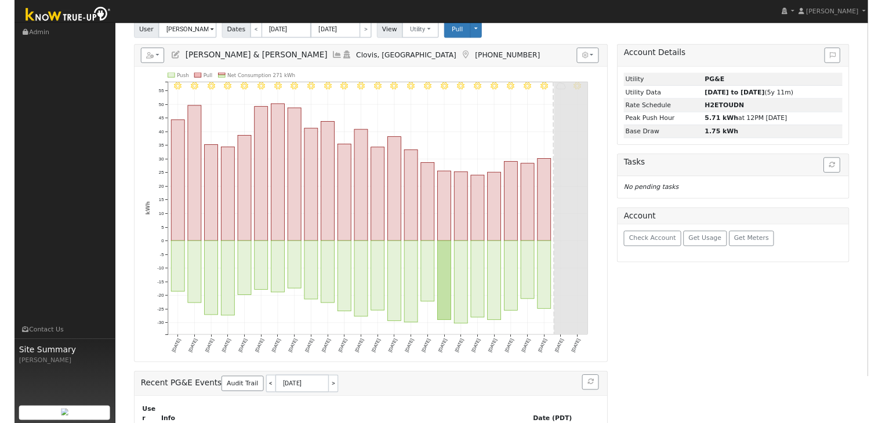
scroll to position [85, 0]
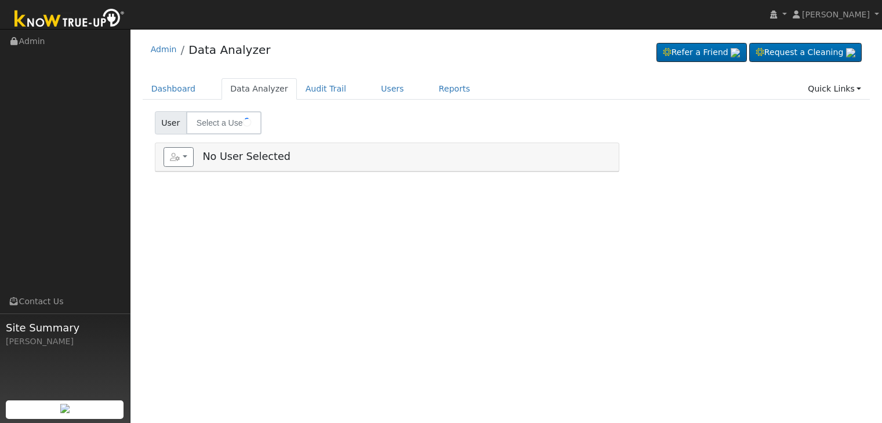
type input "[PERSON_NAME] Mendocino"
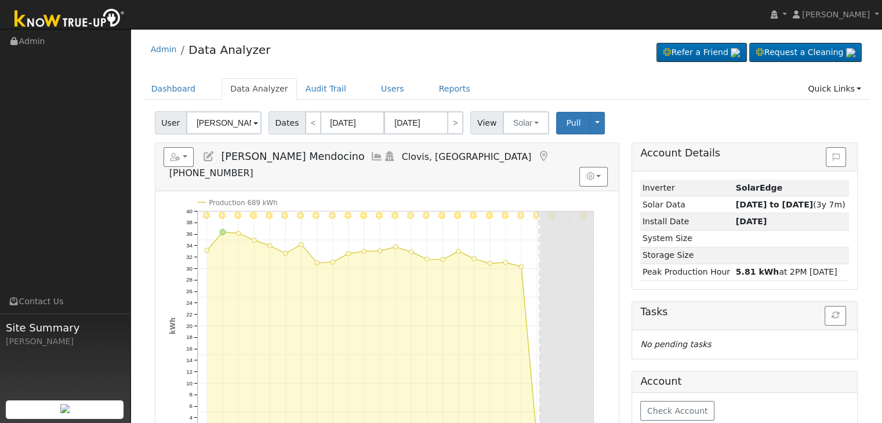
click at [537, 153] on icon at bounding box center [543, 156] width 13 height 10
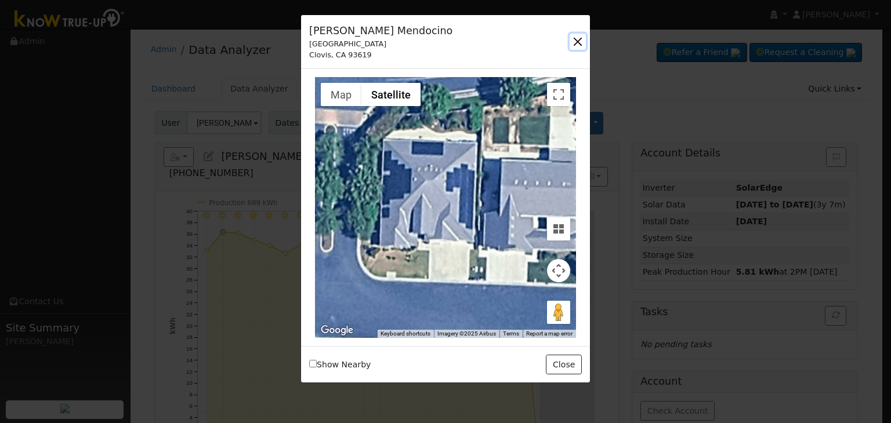
click at [576, 38] on button "button" at bounding box center [578, 42] width 16 height 16
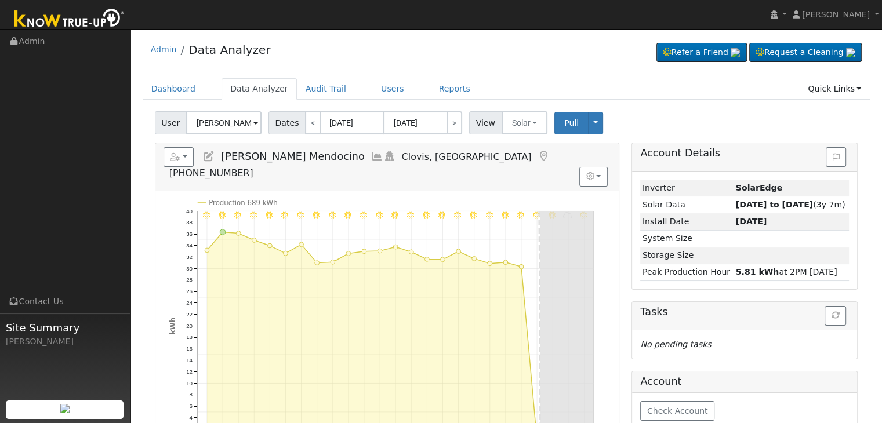
click at [537, 154] on icon at bounding box center [543, 156] width 13 height 10
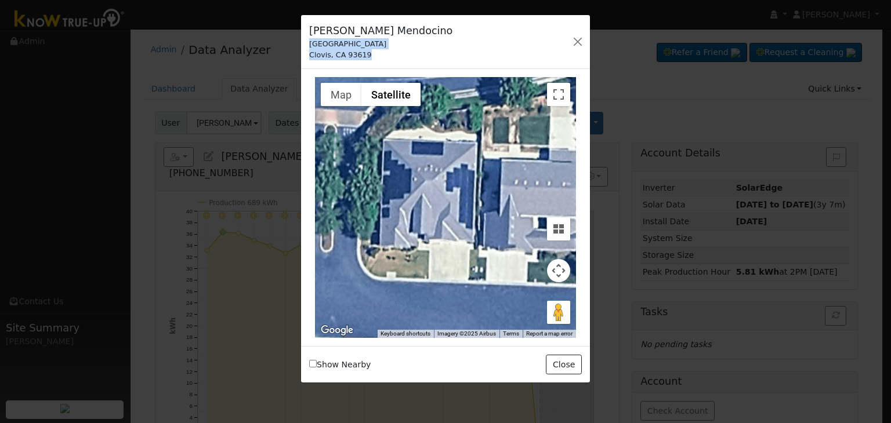
drag, startPoint x: 309, startPoint y: 45, endPoint x: 388, endPoint y: 59, distance: 80.1
click at [388, 59] on div "[PERSON_NAME] [STREET_ADDRESS]" at bounding box center [380, 41] width 155 height 37
copy div "[STREET_ADDRESS]"
